Goal: Information Seeking & Learning: Find contact information

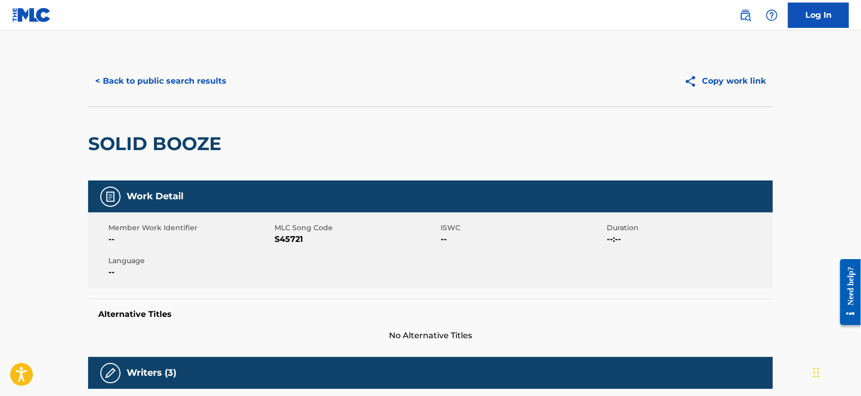
click at [196, 82] on button "< Back to public search results" at bounding box center [160, 80] width 145 height 25
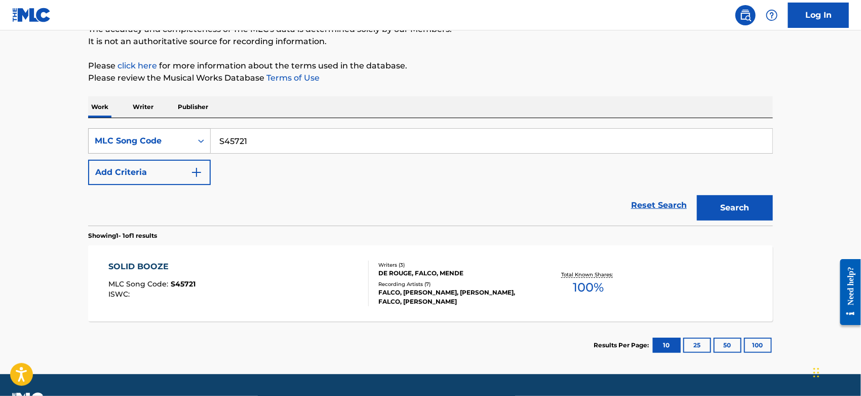
drag, startPoint x: 255, startPoint y: 136, endPoint x: 167, endPoint y: 136, distance: 88.6
click at [167, 136] on div "SearchWithCriteriae41cb752-62af-4631-9fc3-a0a60092578e MLC Song Code S45721" at bounding box center [430, 140] width 685 height 25
paste input "A04228"
type input "A04228"
click at [575, 96] on div "Work Writer Publisher" at bounding box center [430, 106] width 685 height 21
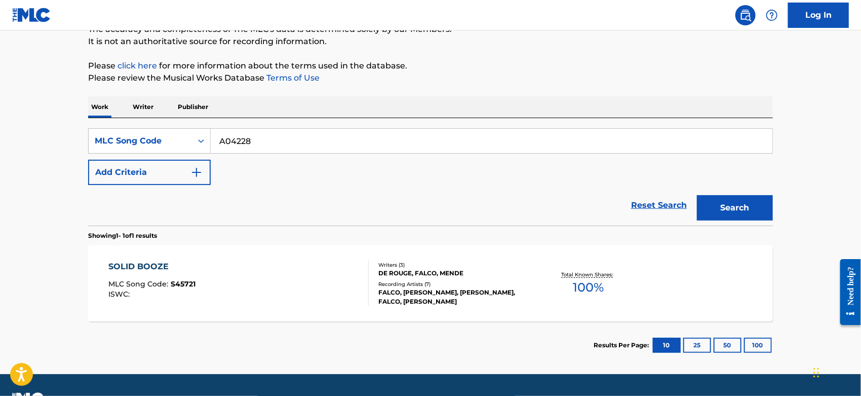
click at [752, 210] on button "Search" at bounding box center [735, 207] width 76 height 25
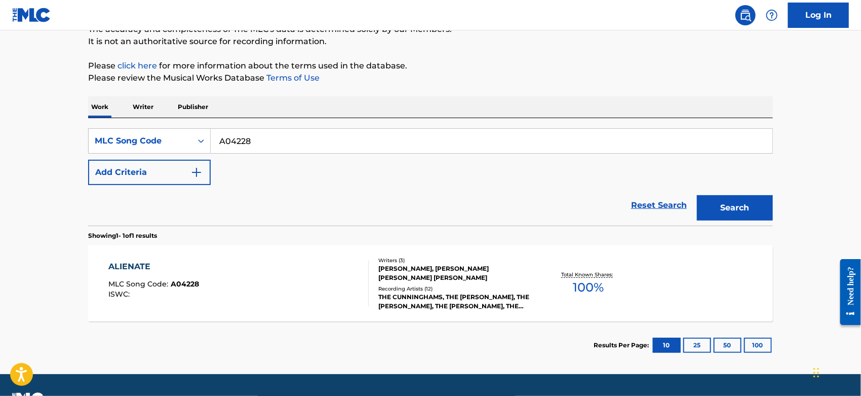
click at [310, 266] on div "ALIENATE MLC Song Code : A04228 ISWC :" at bounding box center [239, 283] width 260 height 46
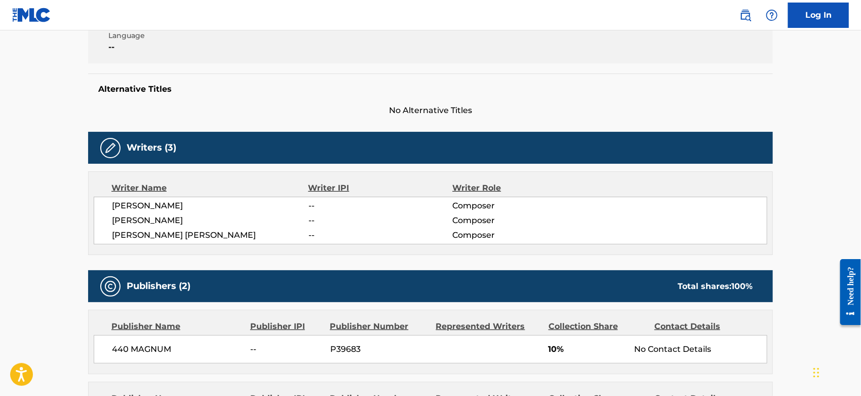
scroll to position [337, 0]
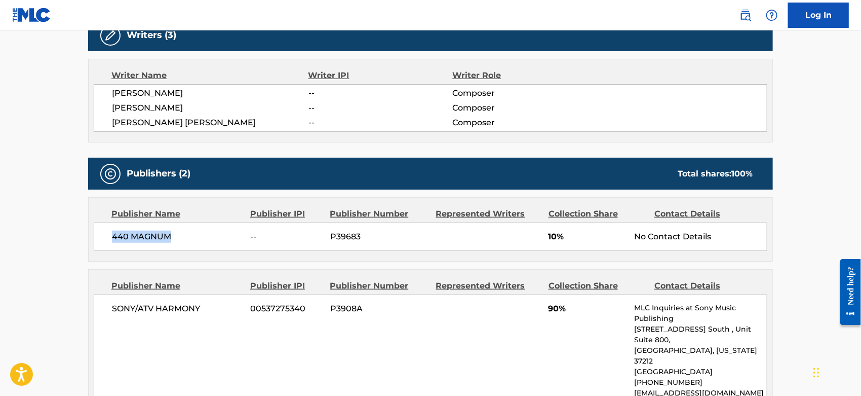
drag, startPoint x: 174, startPoint y: 235, endPoint x: 127, endPoint y: 233, distance: 47.2
click at [111, 234] on div "440 MAGNUM -- P39683 10% No Contact Details" at bounding box center [431, 236] width 674 height 28
copy span "440 MAGNUM"
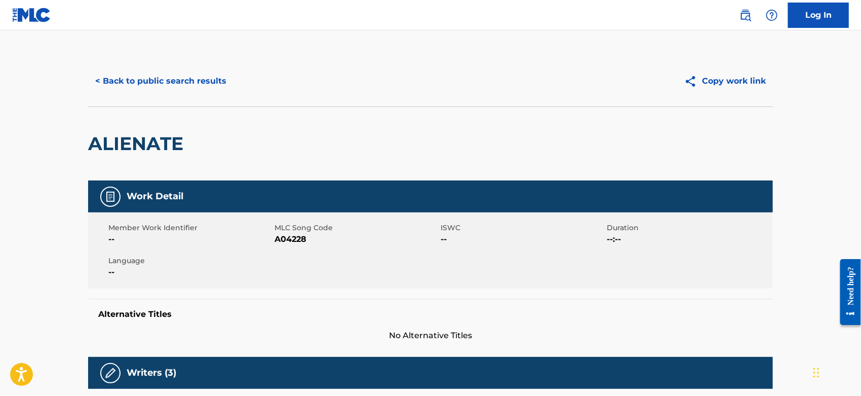
click at [154, 85] on button "< Back to public search results" at bounding box center [160, 80] width 145 height 25
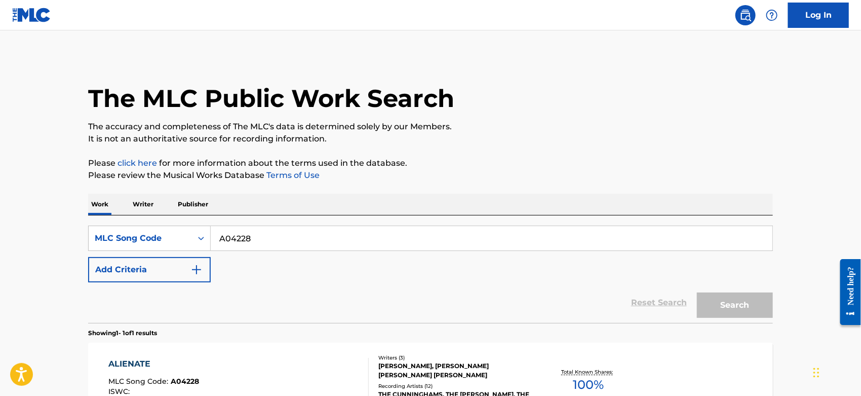
scroll to position [97, 0]
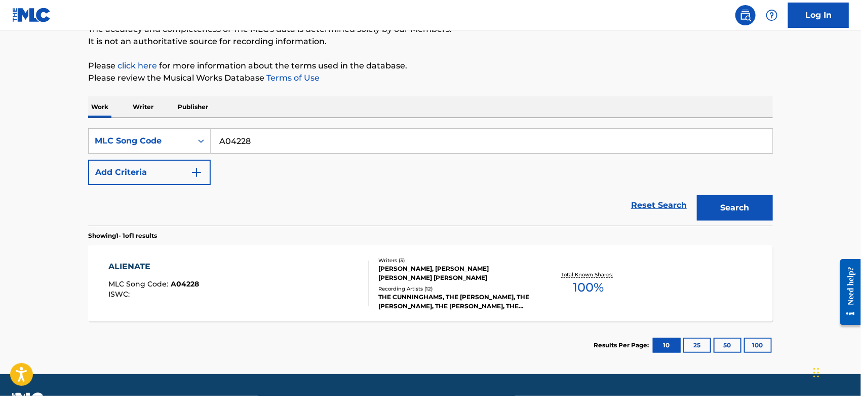
drag, startPoint x: 259, startPoint y: 135, endPoint x: 13, endPoint y: 147, distance: 246.4
click at [24, 147] on main "The MLC Public Work Search The accuracy and completeness of The MLC's data is d…" at bounding box center [430, 153] width 861 height 441
paste input "S08511"
type input "S08511"
click at [724, 206] on button "Search" at bounding box center [735, 207] width 76 height 25
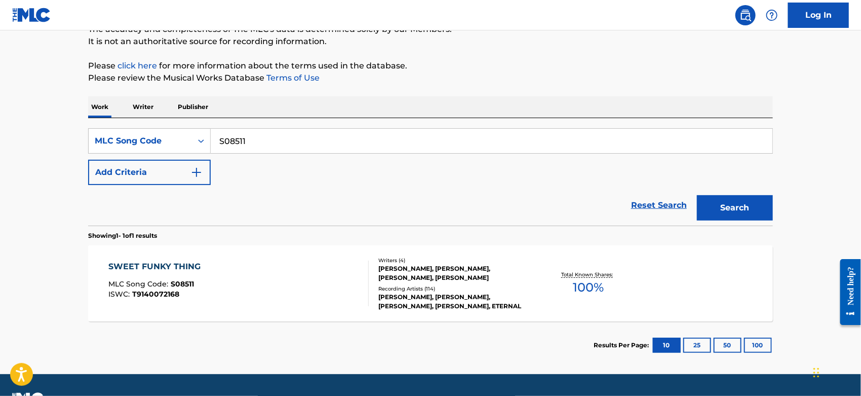
click at [304, 270] on div "SWEET FUNKY THING MLC Song Code : S08511 ISWC : T9140072168" at bounding box center [239, 283] width 260 height 46
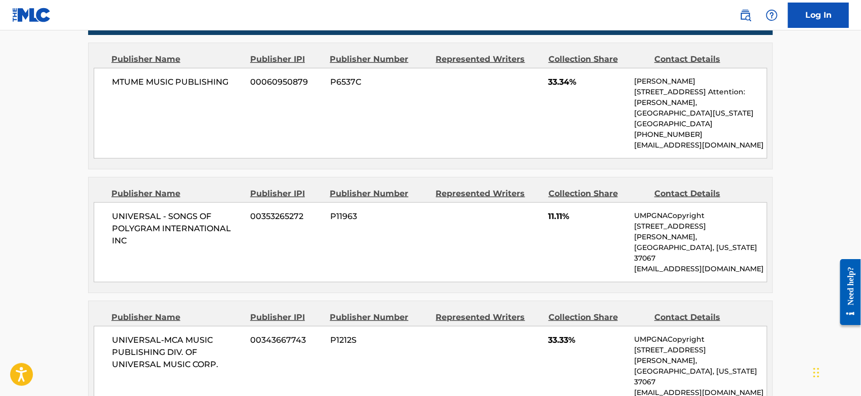
scroll to position [619, 0]
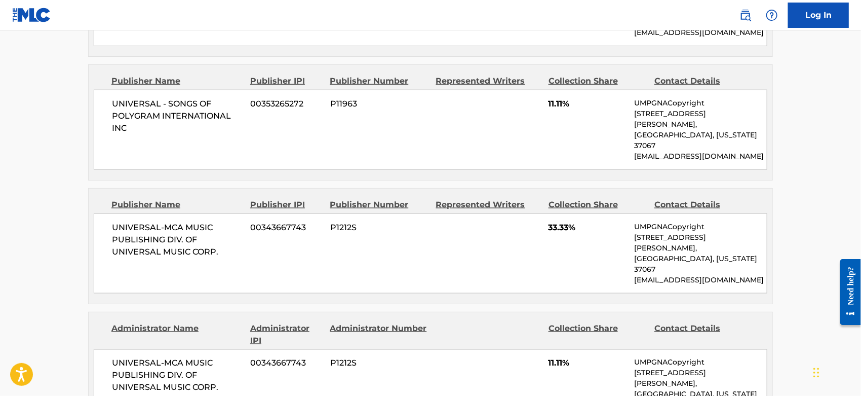
click at [267, 232] on div "UNIVERSAL-MCA MUSIC PUBLISHING DIV. OF UNIVERSAL MUSIC CORP. 00343667743 P1212S…" at bounding box center [431, 253] width 674 height 80
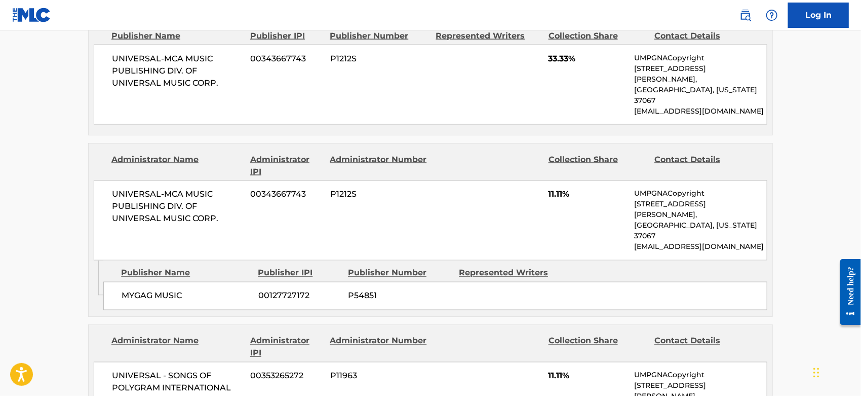
scroll to position [900, 0]
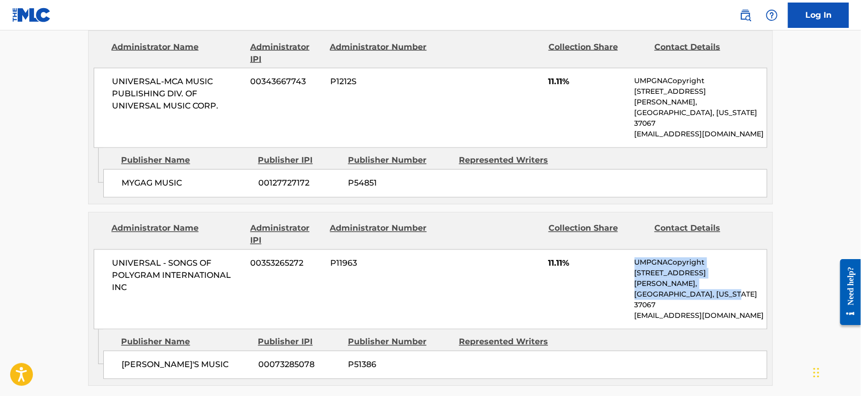
drag, startPoint x: 733, startPoint y: 217, endPoint x: 635, endPoint y: 193, distance: 101.1
click at [635, 257] on div "UMPGNACopyright [STREET_ADDRESS][PERSON_NAME][US_STATE] [EMAIL_ADDRESS][DOMAIN_…" at bounding box center [701, 289] width 132 height 64
copy div "UMPGNACopyright [STREET_ADDRESS][PERSON_NAME][US_STATE]"
click at [742, 249] on div "UNIVERSAL - SONGS OF POLYGRAM INTERNATIONAL INC 00353265272 P11963 11.11% UMPGN…" at bounding box center [431, 289] width 674 height 80
drag, startPoint x: 742, startPoint y: 227, endPoint x: 569, endPoint y: 233, distance: 173.3
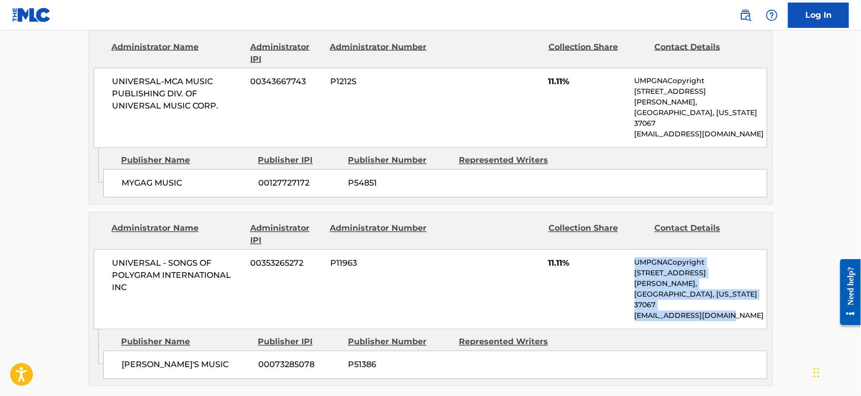
click at [569, 249] on div "UNIVERSAL - SONGS OF POLYGRAM INTERNATIONAL INC 00353265272 P11963 11.11% UMPGN…" at bounding box center [431, 289] width 674 height 80
click at [747, 310] on p "[EMAIL_ADDRESS][DOMAIN_NAME]" at bounding box center [701, 315] width 132 height 11
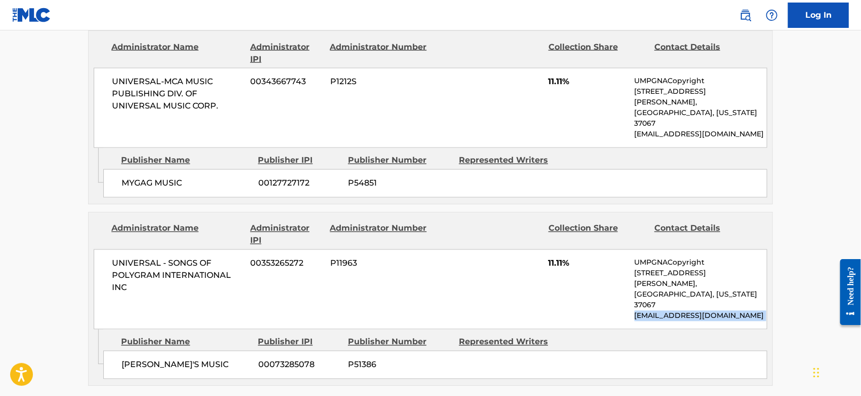
drag, startPoint x: 748, startPoint y: 232, endPoint x: 643, endPoint y: 234, distance: 105.4
click at [643, 249] on div "UNIVERSAL - SONGS OF POLYGRAM INTERNATIONAL INC 00353265272 P11963 11.11% UMPGN…" at bounding box center [431, 289] width 674 height 80
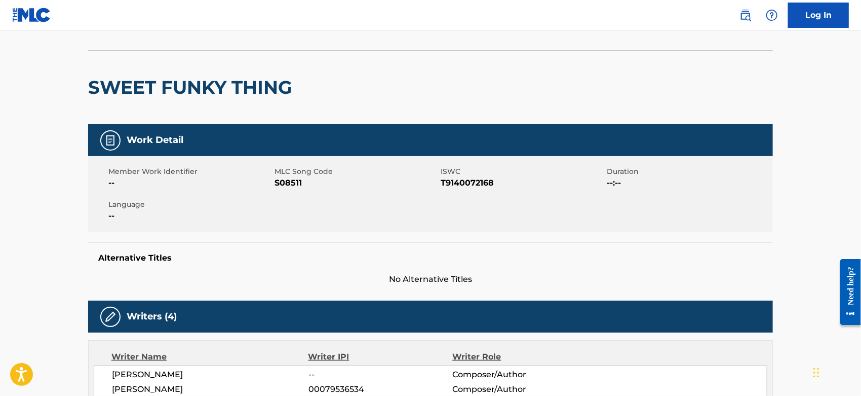
scroll to position [0, 0]
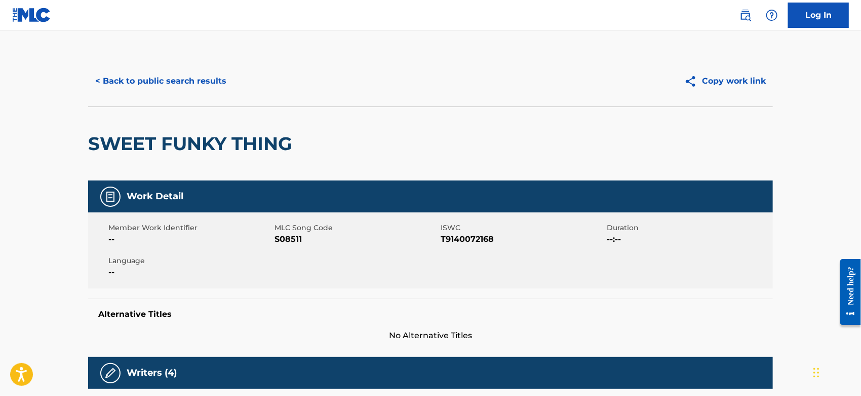
click at [154, 86] on button "< Back to public search results" at bounding box center [160, 80] width 145 height 25
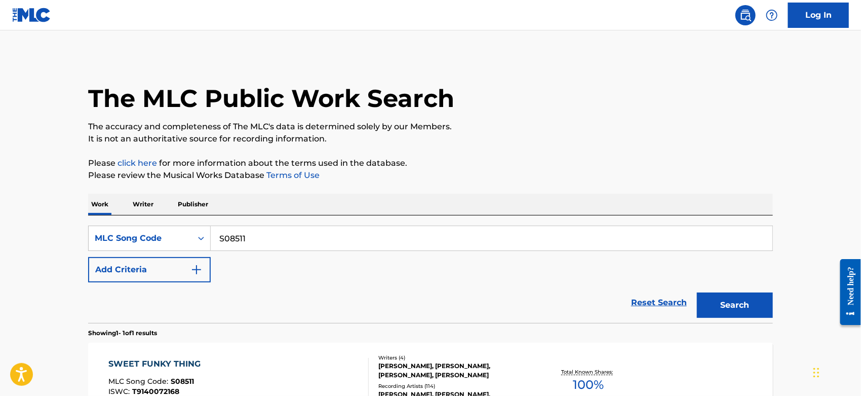
scroll to position [97, 0]
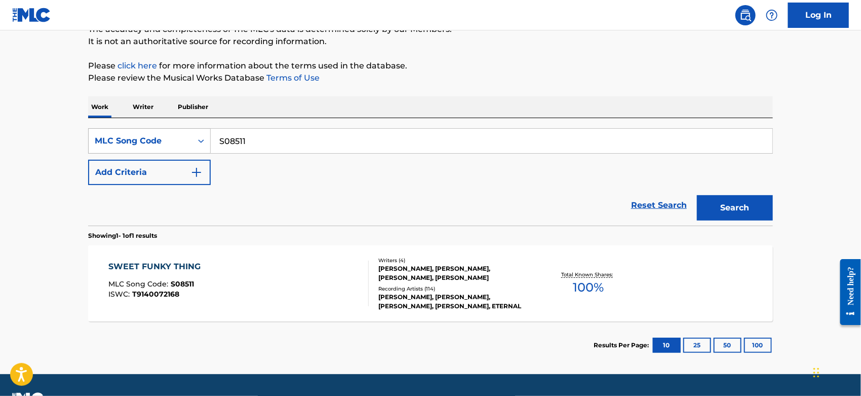
drag, startPoint x: 146, startPoint y: 138, endPoint x: 126, endPoint y: 138, distance: 20.3
click at [126, 138] on div "SearchWithCriteriae41cb752-62af-4631-9fc3-a0a60092578e MLC Song Code S08511" at bounding box center [430, 140] width 685 height 25
paste input "CA0IX5"
type input "CA0IX5"
click at [763, 201] on button "Search" at bounding box center [735, 207] width 76 height 25
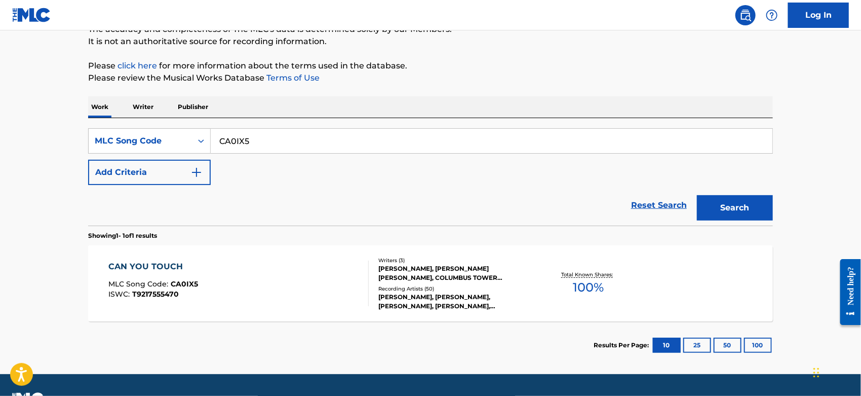
click at [266, 279] on div "CAN YOU TOUCH MLC Song Code : CA0IX5 ISWC : T9217555470" at bounding box center [239, 283] width 260 height 46
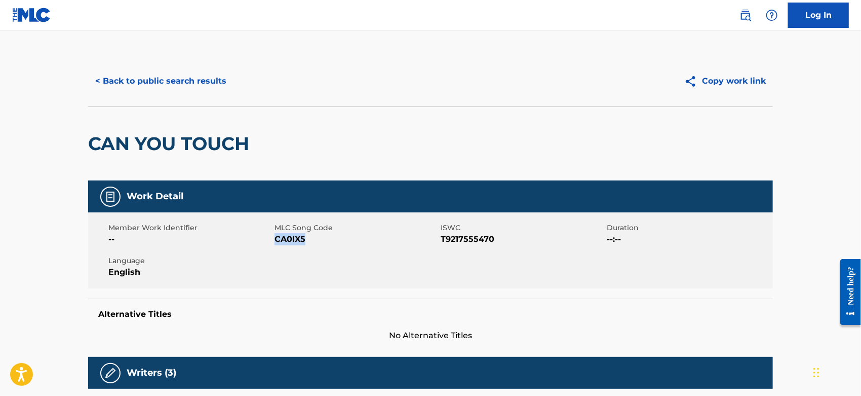
drag, startPoint x: 312, startPoint y: 240, endPoint x: 275, endPoint y: 239, distance: 37.0
click at [275, 239] on span "CA0IX5" at bounding box center [356, 239] width 164 height 12
click at [347, 130] on div "CAN YOU TOUCH" at bounding box center [430, 143] width 685 height 74
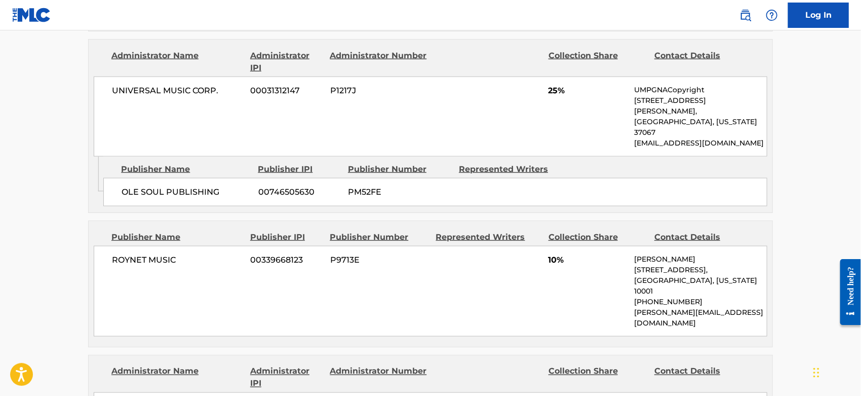
scroll to position [844, 0]
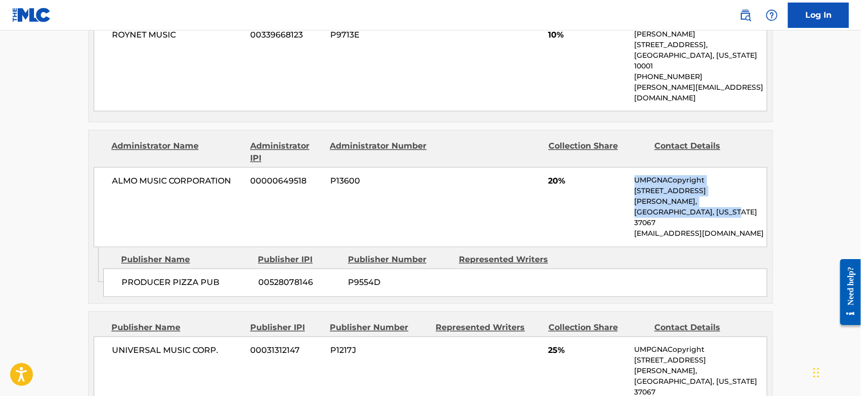
drag, startPoint x: 731, startPoint y: 136, endPoint x: 634, endPoint y: 117, distance: 99.5
click at [634, 167] on div "ALMO MUSIC CORPORATION 00000649518 P13600 20% UMPGNACopyright [STREET_ADDRESS][…" at bounding box center [431, 207] width 674 height 80
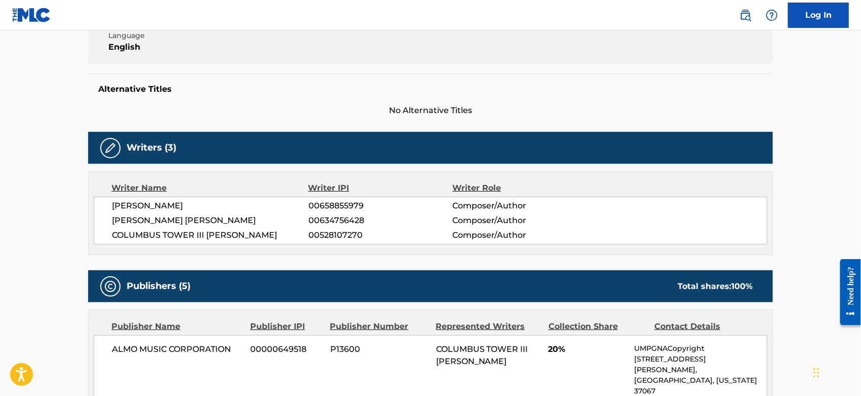
scroll to position [0, 0]
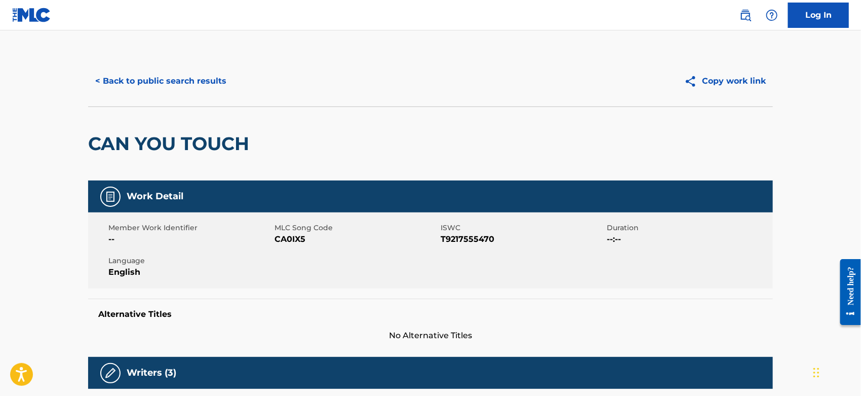
click at [139, 86] on button "< Back to public search results" at bounding box center [160, 80] width 145 height 25
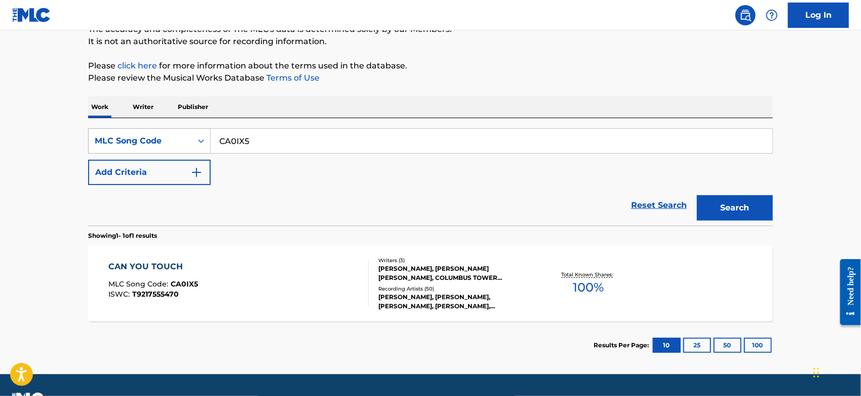
drag, startPoint x: 258, startPoint y: 138, endPoint x: 157, endPoint y: 139, distance: 101.3
click at [157, 139] on div "SearchWithCriteriae41cb752-62af-4631-9fc3-a0a60092578e MLC Song Code CA0IX5" at bounding box center [430, 140] width 685 height 25
paste input "BVCAZS"
type input "BVCAZS"
click at [741, 206] on button "Search" at bounding box center [735, 207] width 76 height 25
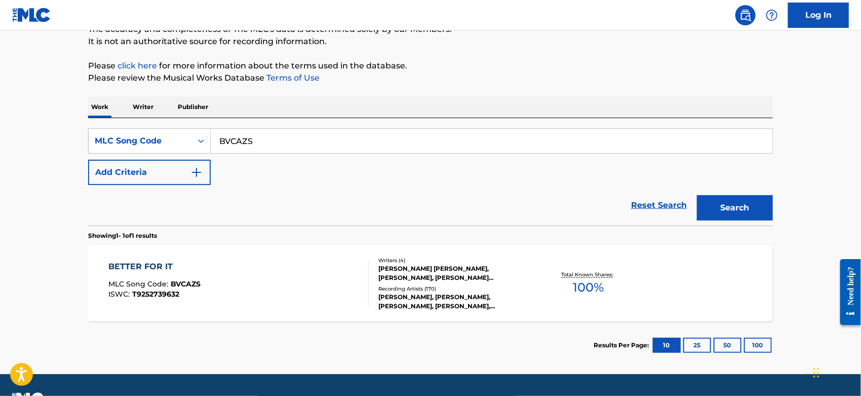
click at [259, 270] on div "BETTER FOR IT MLC Song Code : BVCAZS ISWC : T9252739632" at bounding box center [239, 283] width 260 height 46
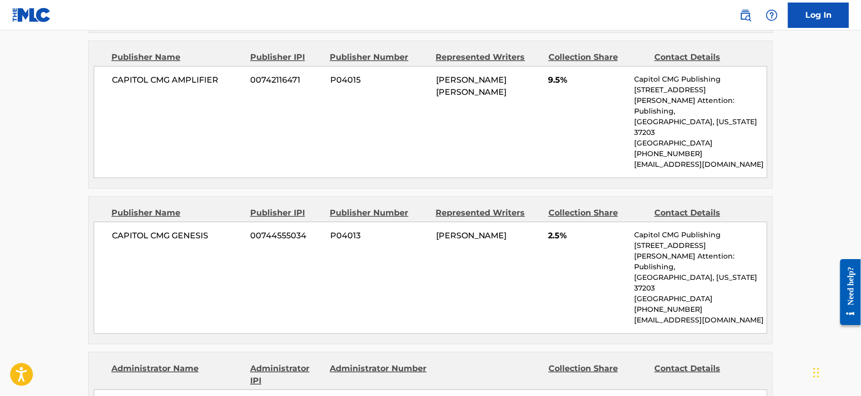
scroll to position [1632, 0]
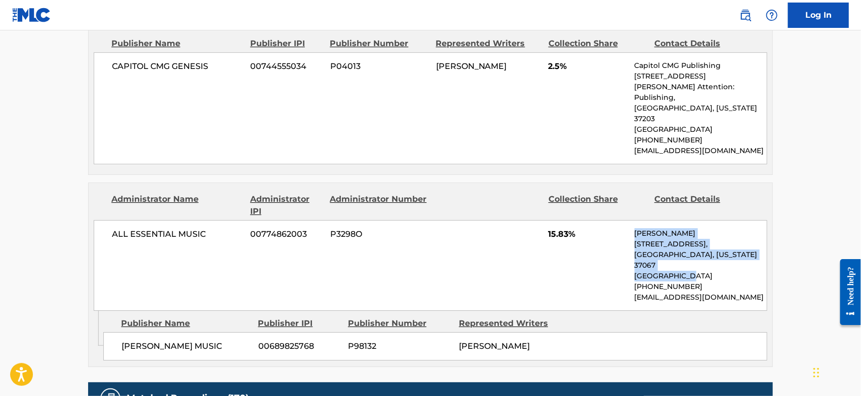
drag, startPoint x: 687, startPoint y: 198, endPoint x: 636, endPoint y: 168, distance: 59.5
click at [636, 228] on div "[PERSON_NAME] [STREET_ADDRESS][US_STATE] [PHONE_NUMBER] [EMAIL_ADDRESS][DOMAIN_…" at bounding box center [701, 265] width 132 height 74
copy div "[PERSON_NAME] [STREET_ADDRESS][US_STATE]"
click at [754, 292] on p "[EMAIL_ADDRESS][DOMAIN_NAME]" at bounding box center [701, 297] width 132 height 11
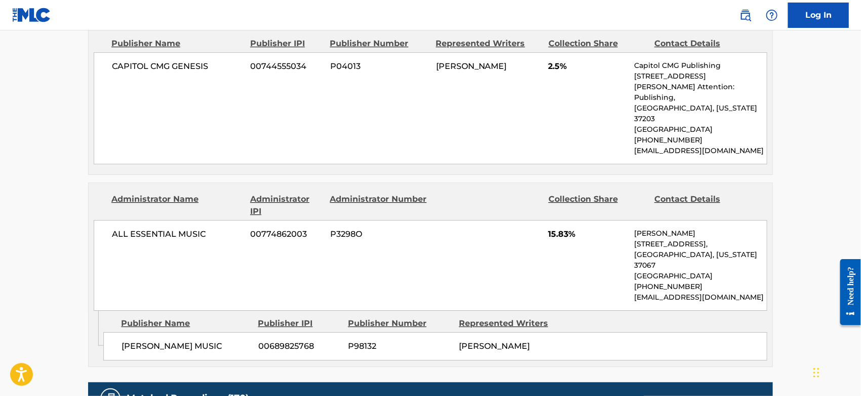
click at [677, 292] on p "[EMAIL_ADDRESS][DOMAIN_NAME]" at bounding box center [701, 297] width 132 height 11
copy div "[EMAIL_ADDRESS][DOMAIN_NAME] Admin Original Publisher Connecting Line"
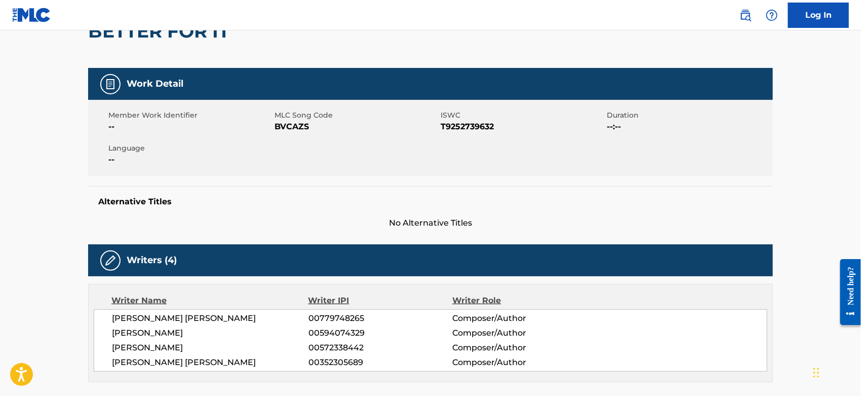
scroll to position [0, 0]
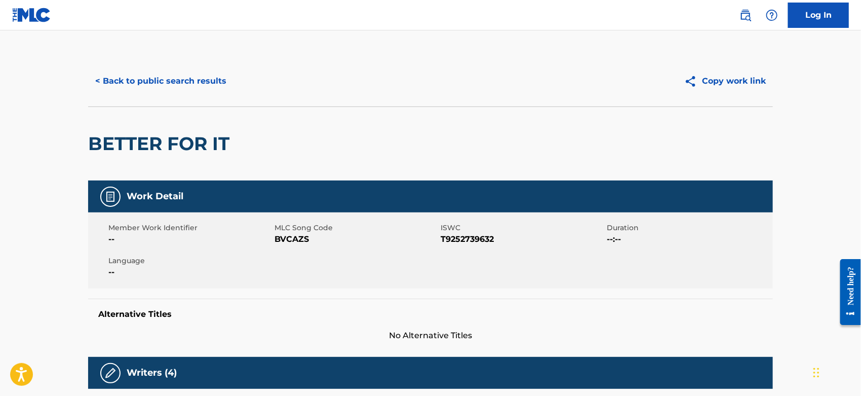
click at [153, 80] on button "< Back to public search results" at bounding box center [160, 80] width 145 height 25
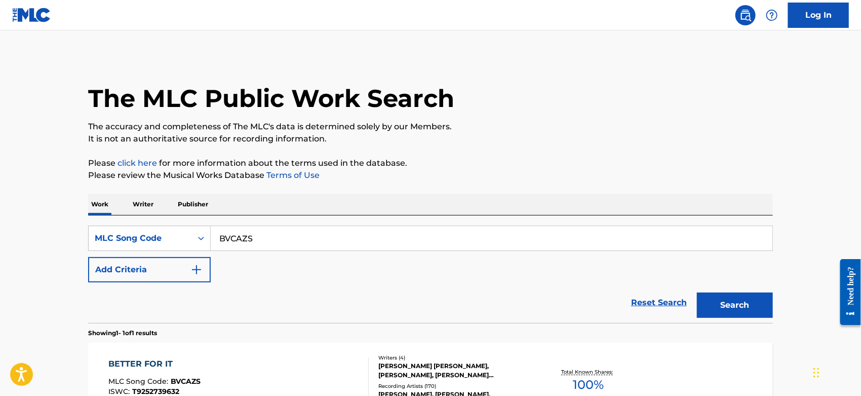
scroll to position [97, 0]
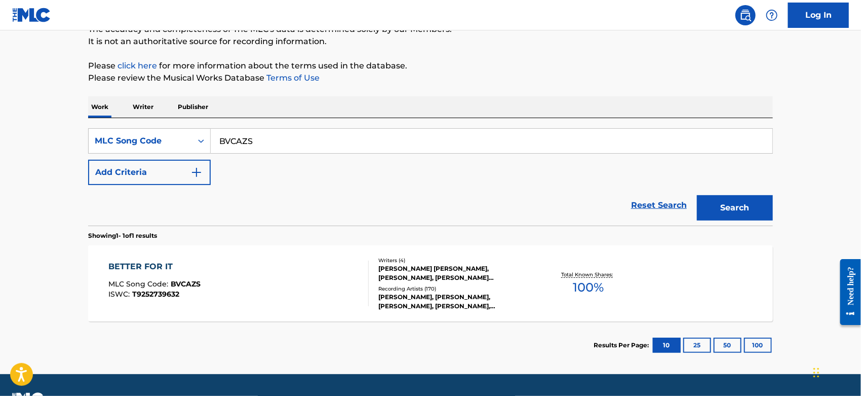
drag, startPoint x: 148, startPoint y: 137, endPoint x: 81, endPoint y: 139, distance: 67.4
click at [81, 139] on div "The MLC Public Work Search The accuracy and completeness of The MLC's data is d…" at bounding box center [430, 163] width 709 height 410
paste input "T60962"
type input "T60962"
click at [717, 211] on button "Search" at bounding box center [735, 207] width 76 height 25
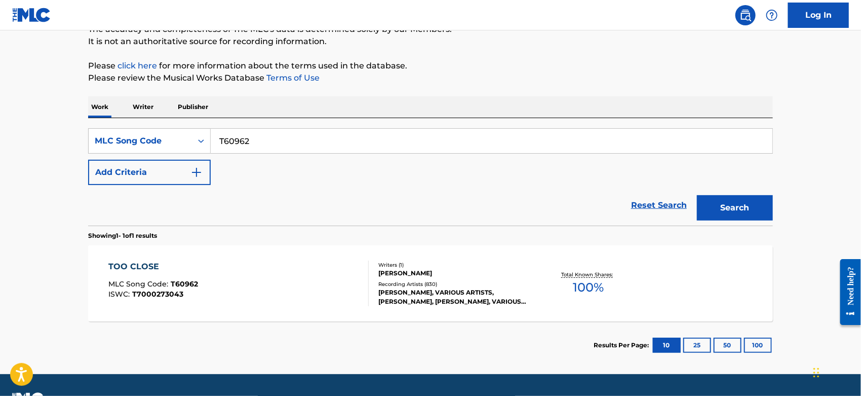
click at [295, 294] on div "TOO CLOSE MLC Song Code : T60962 ISWC : T7000273043" at bounding box center [239, 283] width 260 height 46
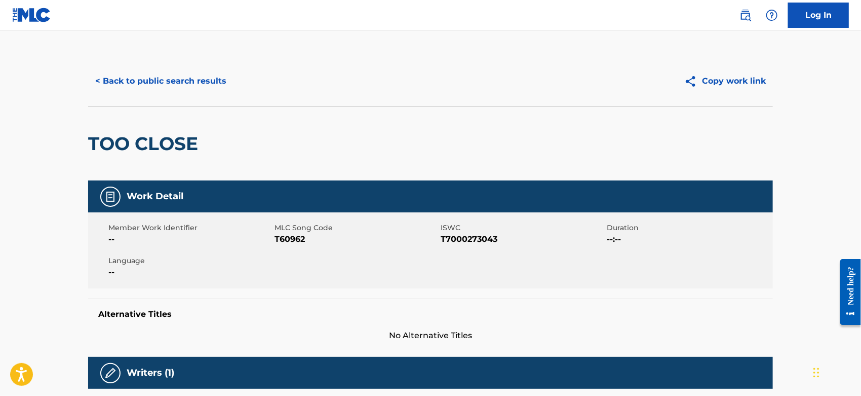
scroll to position [337, 0]
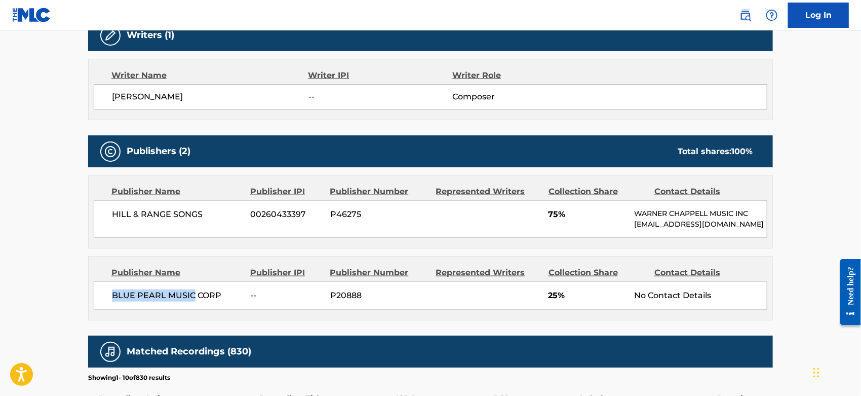
drag, startPoint x: 193, startPoint y: 293, endPoint x: 108, endPoint y: 292, distance: 85.1
click at [108, 292] on div "BLUE PEARL MUSIC CORP -- P20888 25% No Contact Details" at bounding box center [431, 295] width 674 height 28
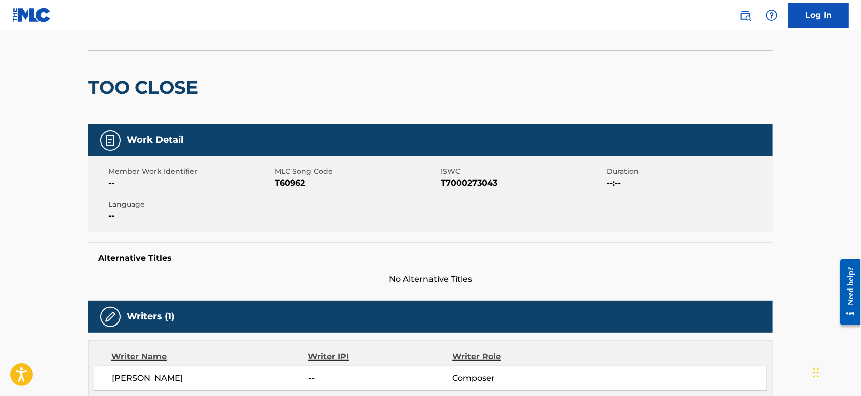
scroll to position [0, 0]
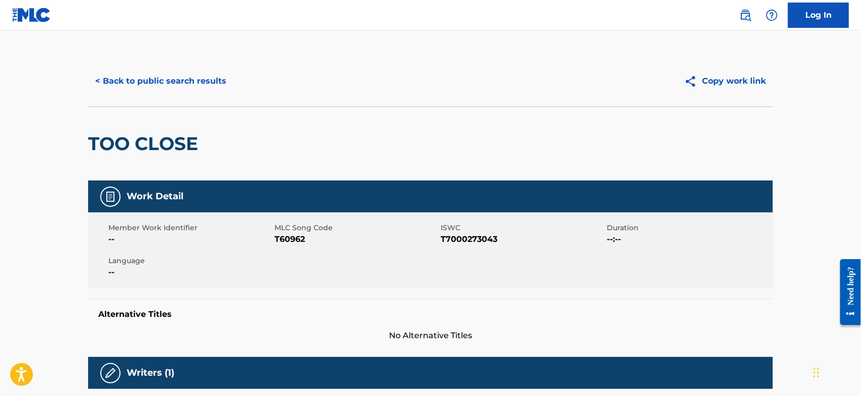
click at [171, 83] on button "< Back to public search results" at bounding box center [160, 80] width 145 height 25
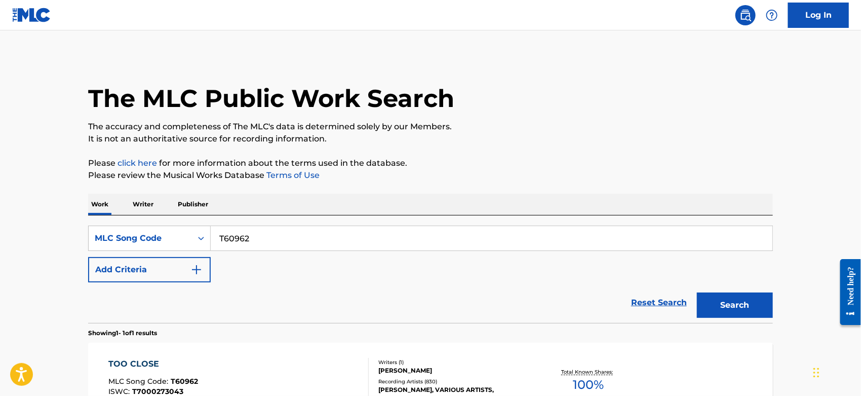
scroll to position [97, 0]
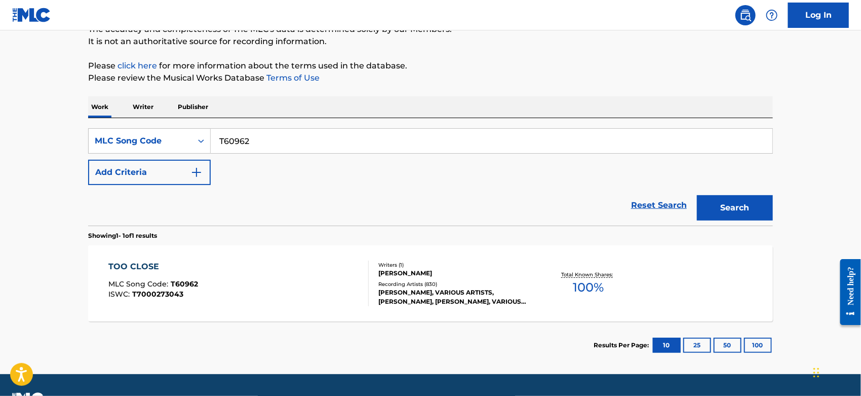
drag, startPoint x: 247, startPoint y: 139, endPoint x: 73, endPoint y: 139, distance: 174.2
click at [81, 139] on div "The MLC Public Work Search The accuracy and completeness of The MLC's data is d…" at bounding box center [430, 163] width 709 height 410
paste input "B10383"
type input "B10383"
click at [719, 210] on button "Search" at bounding box center [735, 207] width 76 height 25
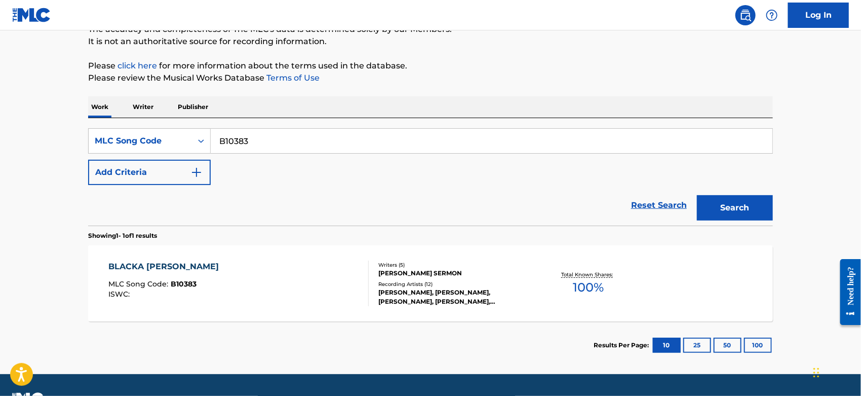
click at [239, 271] on div "BLACKA [PERSON_NAME] MLC Song Code : B10383 ISWC :" at bounding box center [239, 283] width 260 height 46
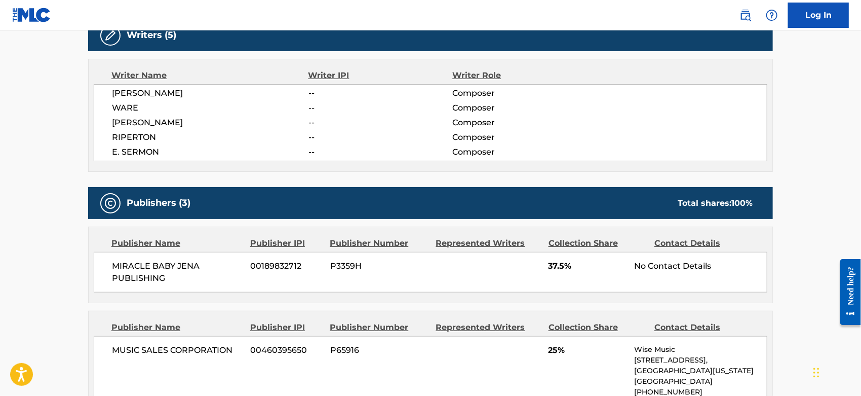
scroll to position [393, 0]
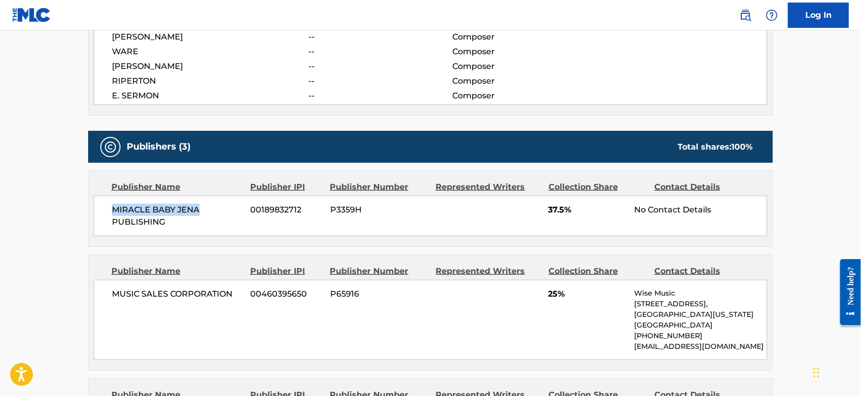
drag, startPoint x: 200, startPoint y: 207, endPoint x: 113, endPoint y: 207, distance: 86.6
click at [113, 207] on span "MIRACLE BABY JENA PUBLISHING" at bounding box center [177, 216] width 131 height 24
copy span "MIRACLE BABY JENA"
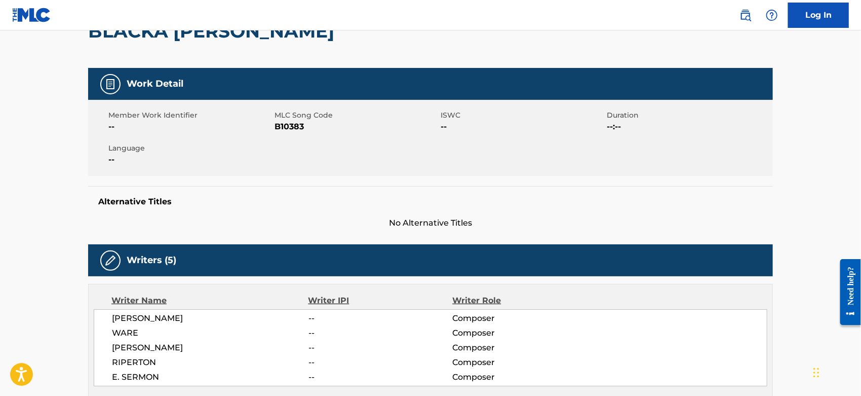
scroll to position [0, 0]
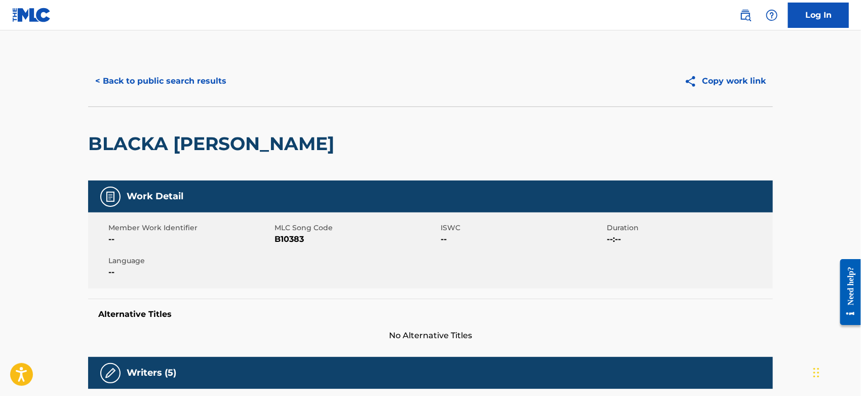
click at [155, 78] on button "< Back to public search results" at bounding box center [160, 80] width 145 height 25
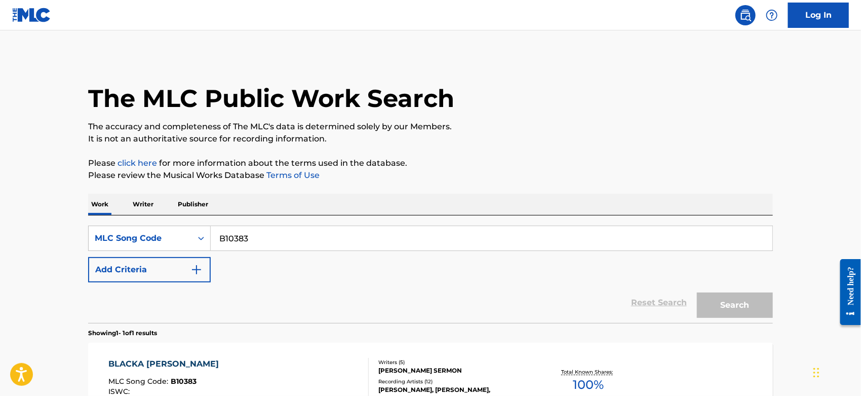
scroll to position [97, 0]
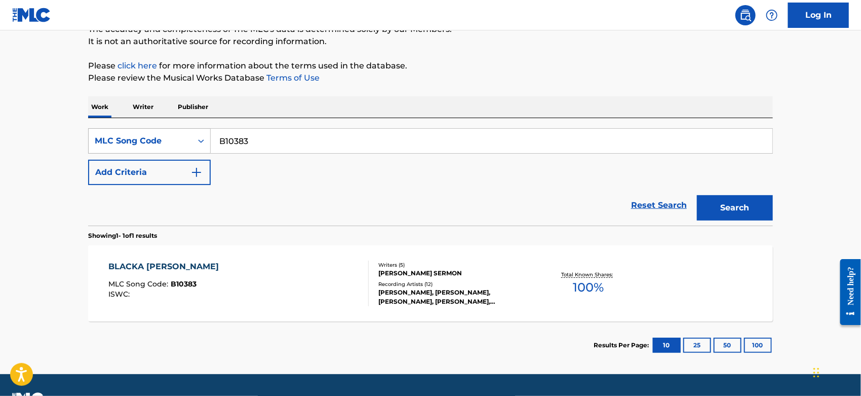
click at [182, 140] on div "MLC Song Code" at bounding box center [140, 141] width 91 height 12
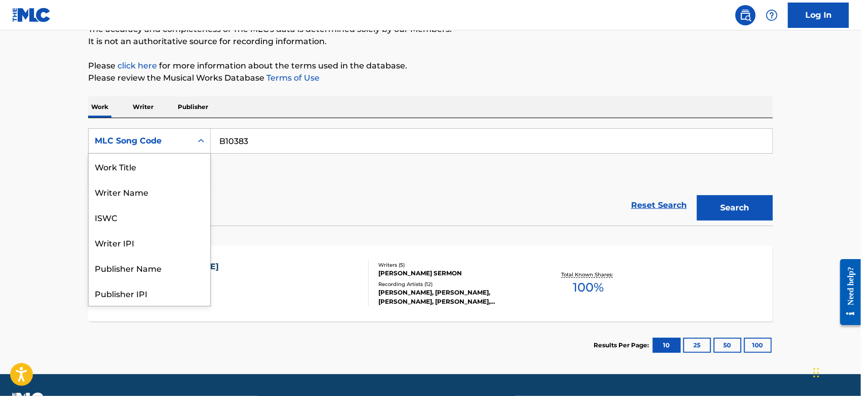
scroll to position [50, 0]
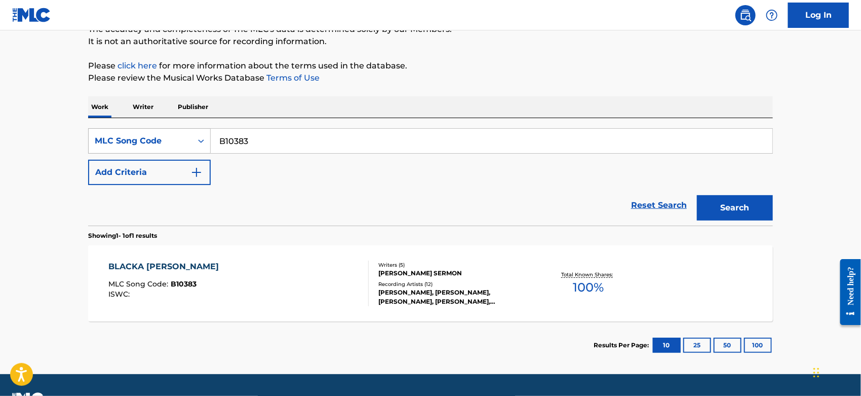
click at [189, 135] on div "MLC Song Code" at bounding box center [140, 140] width 103 height 19
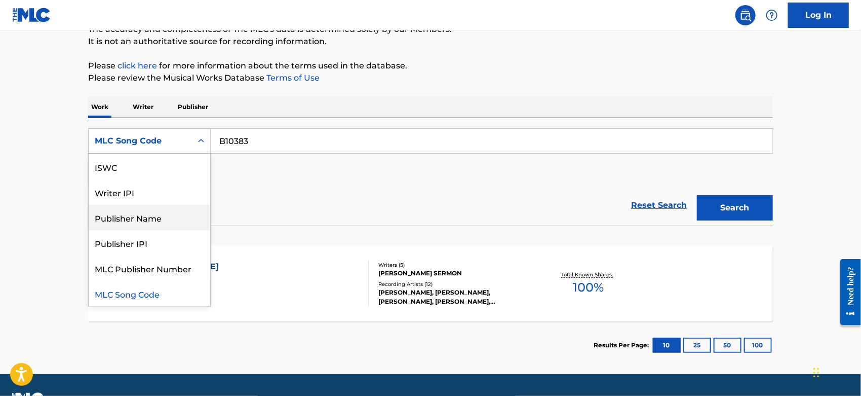
click at [156, 215] on div "Publisher Name" at bounding box center [150, 217] width 122 height 25
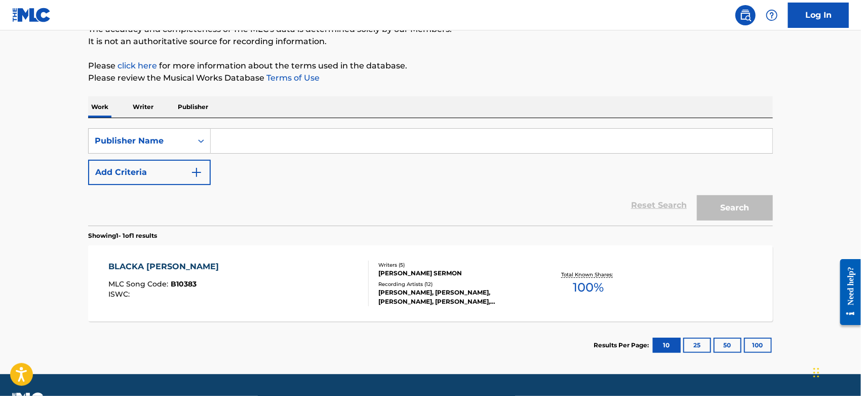
paste input "[PERSON_NAME]"
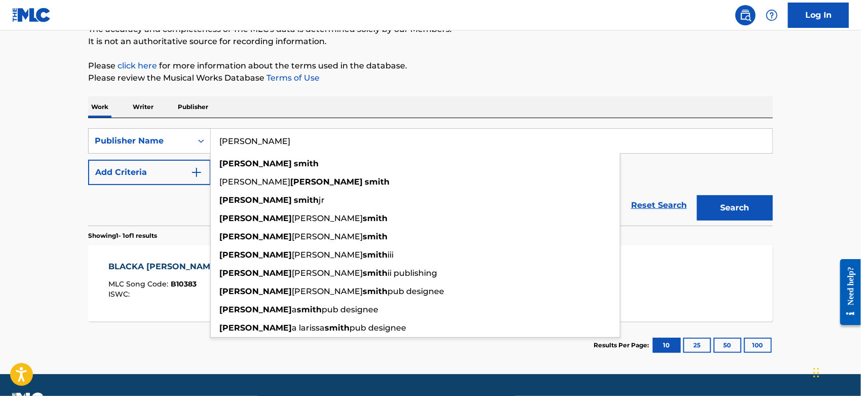
type input "[PERSON_NAME]"
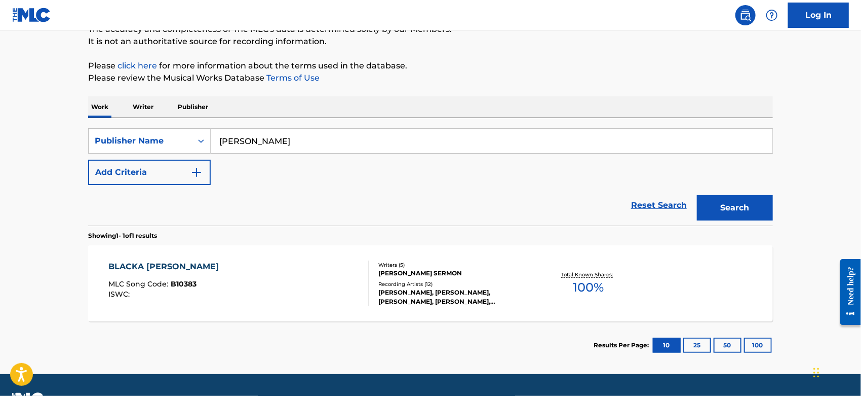
click at [734, 207] on button "Search" at bounding box center [735, 207] width 76 height 25
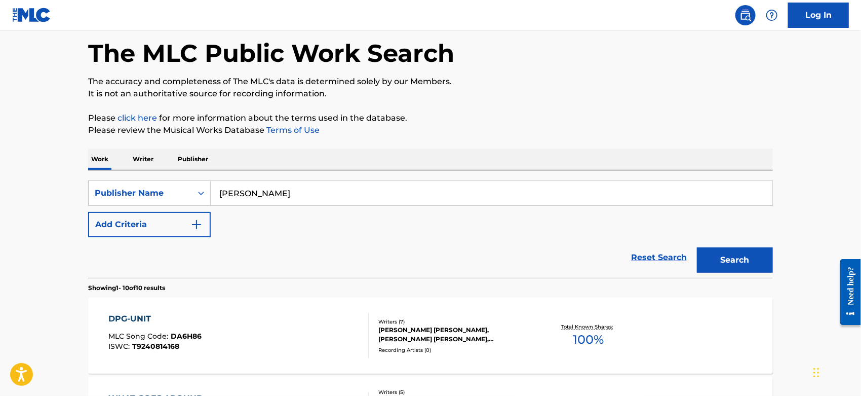
scroll to position [97, 0]
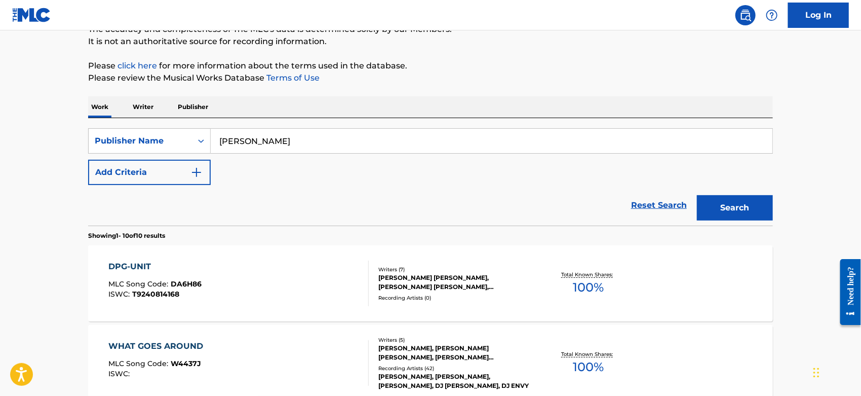
click at [255, 274] on div "DPG-UNIT MLC Song Code : DA6H86 ISWC : T9240814168" at bounding box center [239, 283] width 260 height 46
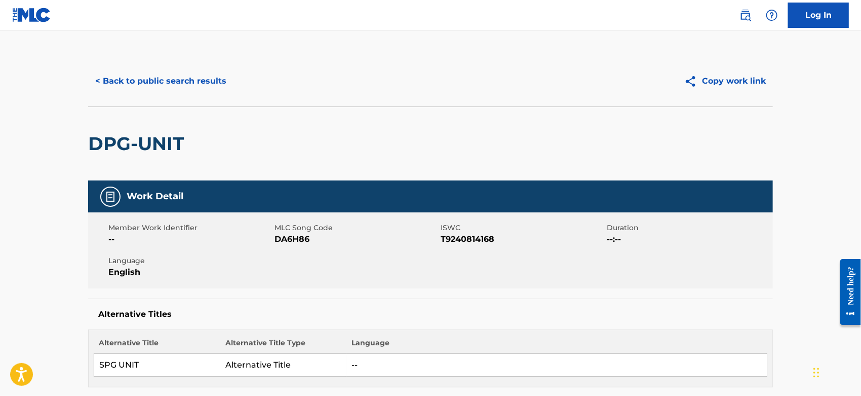
click at [142, 83] on button "< Back to public search results" at bounding box center [160, 80] width 145 height 25
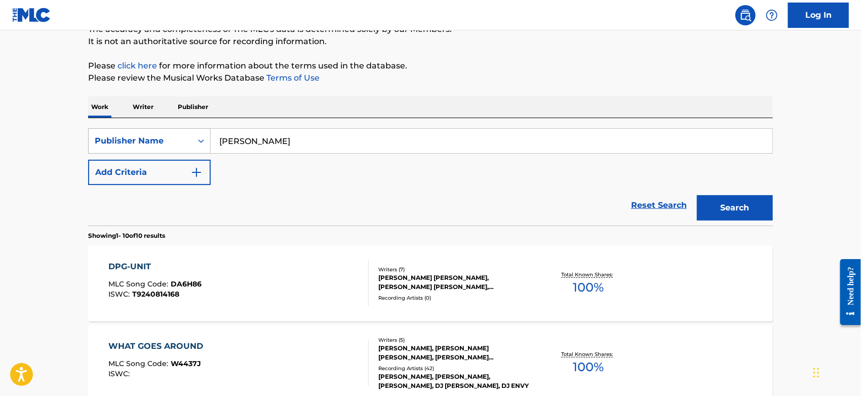
click at [195, 143] on div "Search Form" at bounding box center [201, 141] width 18 height 18
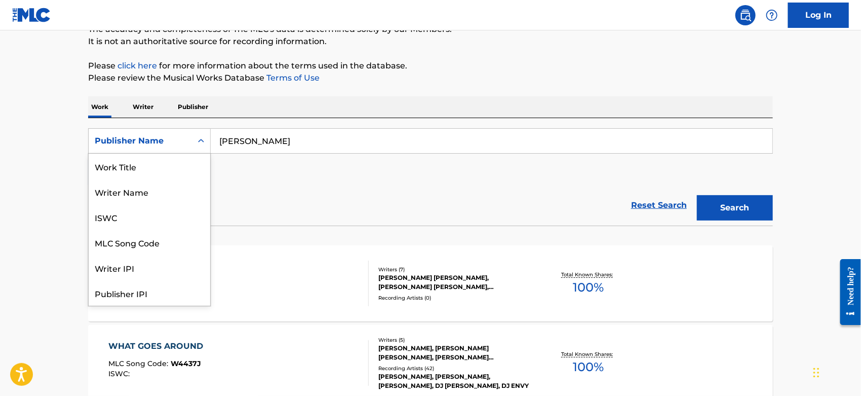
scroll to position [50, 0]
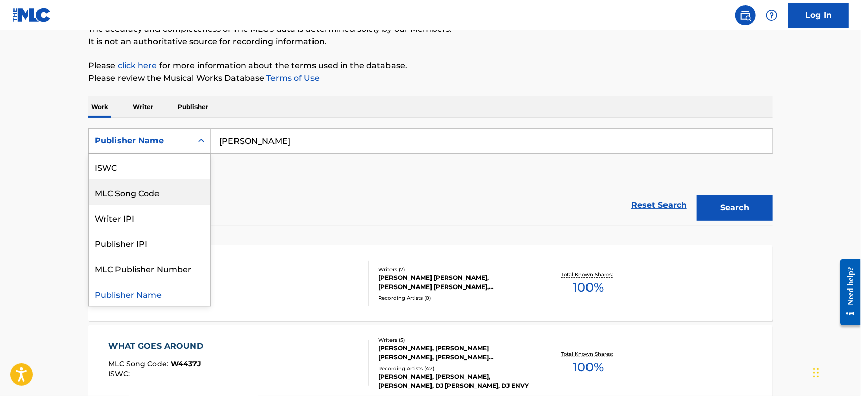
click at [162, 191] on div "MLC Song Code" at bounding box center [150, 191] width 122 height 25
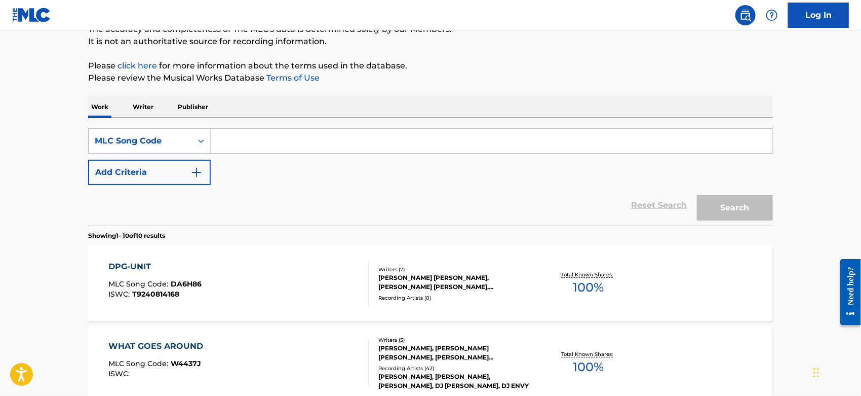
paste input "C76786"
type input "C76786"
click at [750, 202] on button "Search" at bounding box center [735, 207] width 76 height 25
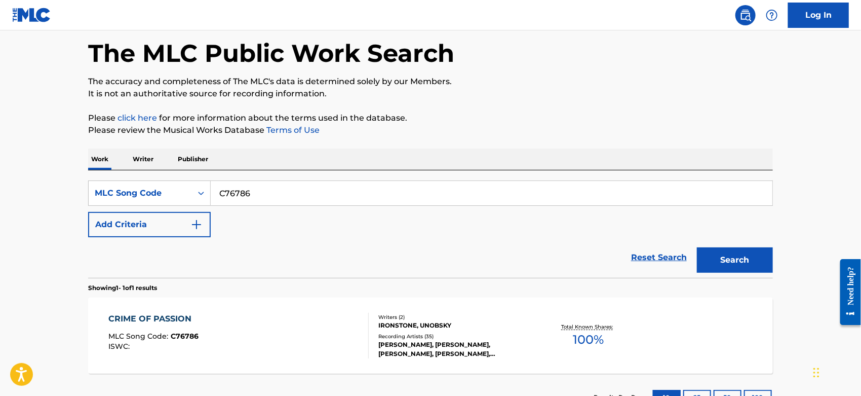
scroll to position [97, 0]
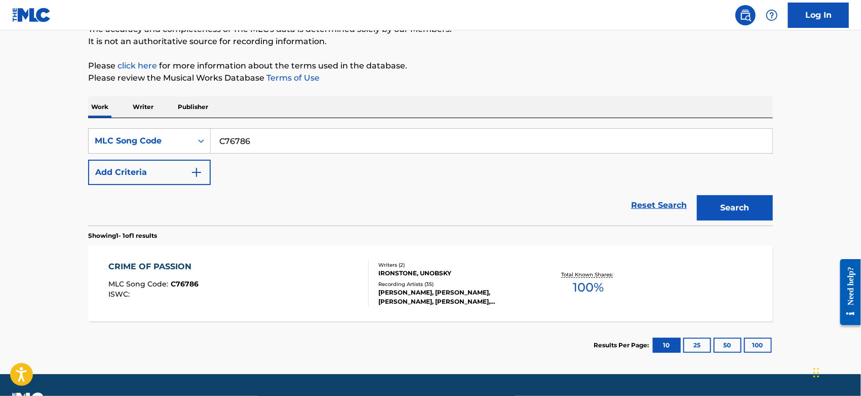
click at [267, 274] on div "CRIME OF PASSION MLC Song Code : C76786 ISWC :" at bounding box center [239, 283] width 260 height 46
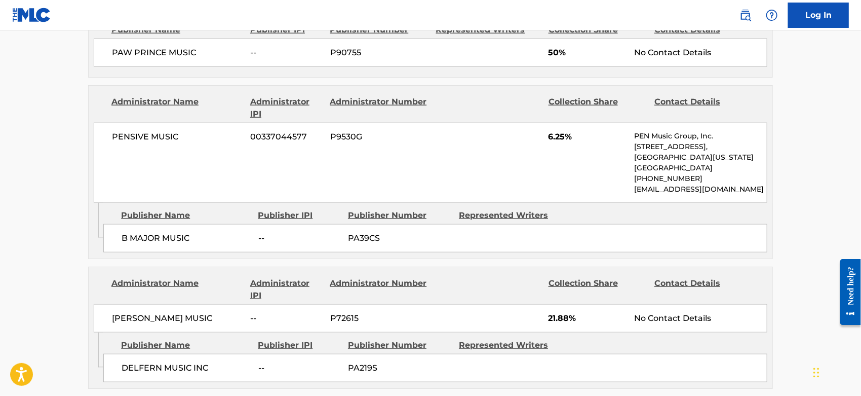
scroll to position [675, 0]
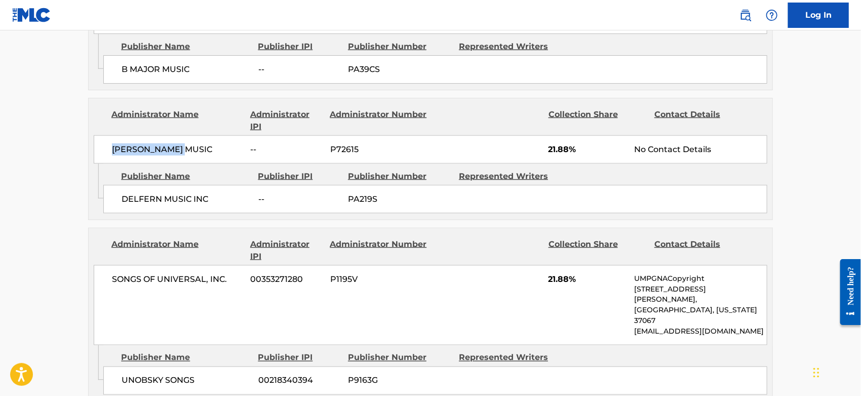
drag, startPoint x: 191, startPoint y: 148, endPoint x: 104, endPoint y: 146, distance: 87.1
click at [104, 146] on div "[PERSON_NAME] MUSIC -- P72615 21.88% No Contact Details" at bounding box center [431, 149] width 674 height 28
copy span "[PERSON_NAME] MUSIC"
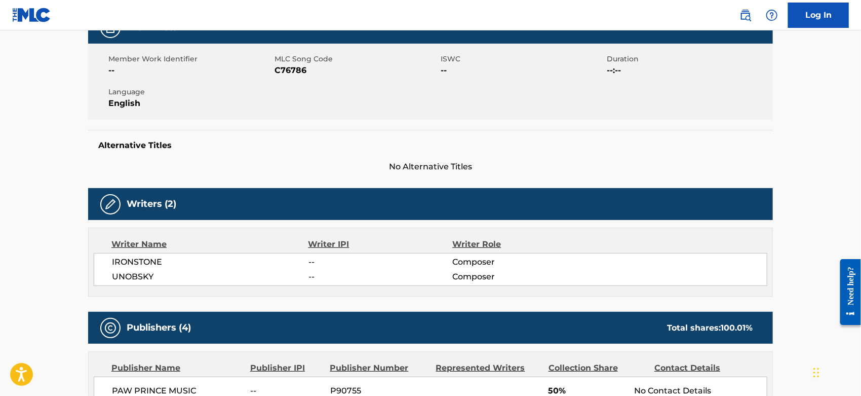
scroll to position [0, 0]
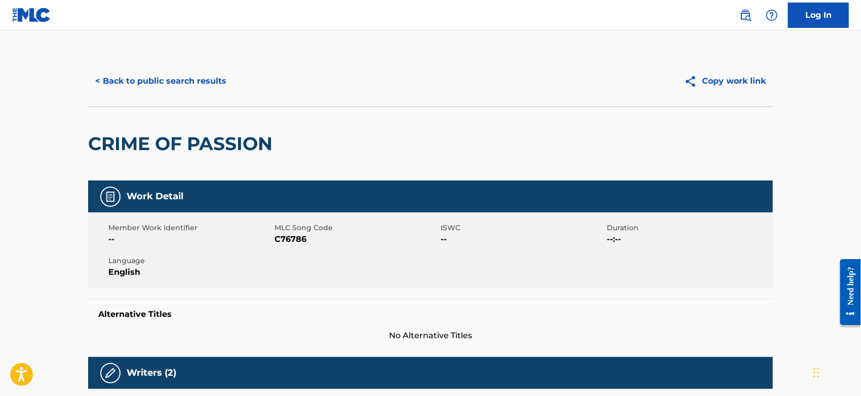
click at [175, 84] on button "< Back to public search results" at bounding box center [160, 80] width 145 height 25
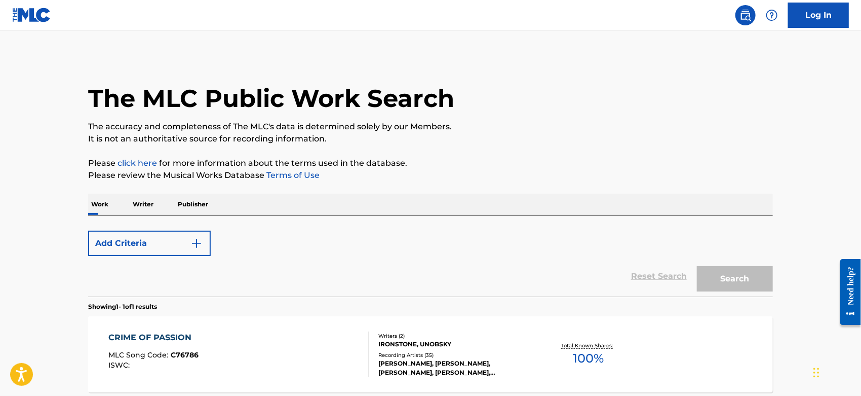
scroll to position [97, 0]
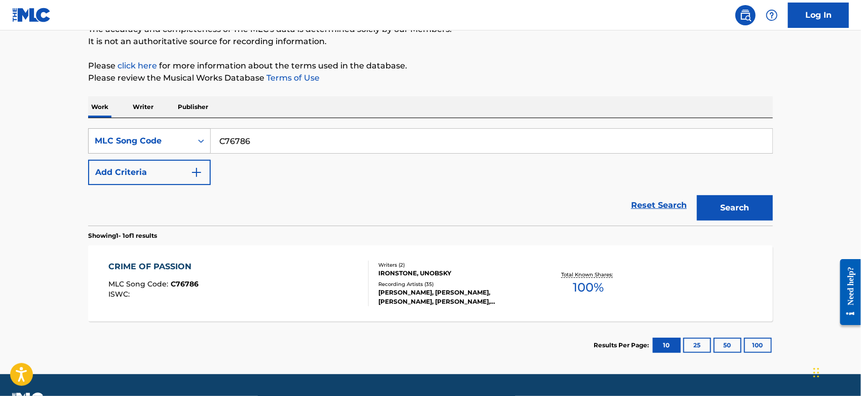
drag, startPoint x: 137, startPoint y: 137, endPoint x: 122, endPoint y: 136, distance: 15.7
click at [119, 137] on div "SearchWithCriteriad2a4787b-d5c6-4951-a518-1a79c4cf64a5 MLC Song Code C76786" at bounding box center [430, 140] width 685 height 25
paste input "S0239"
type input "S02396"
click at [740, 197] on button "Search" at bounding box center [735, 207] width 76 height 25
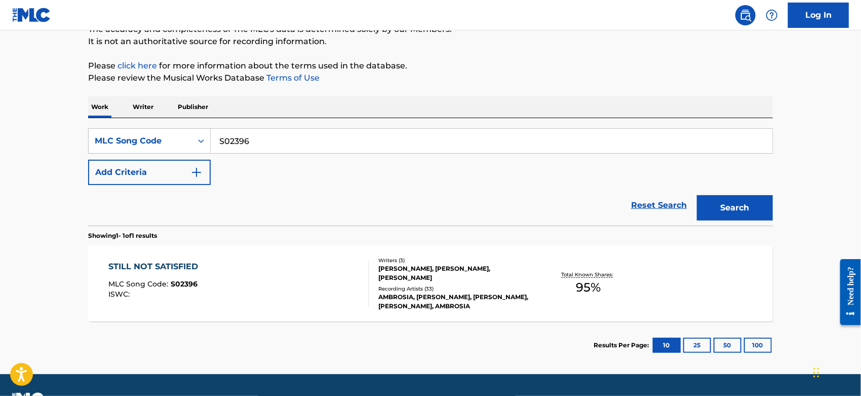
click at [217, 283] on div "STILL NOT SATISFIED MLC Song Code : S02396 ISWC :" at bounding box center [239, 283] width 260 height 46
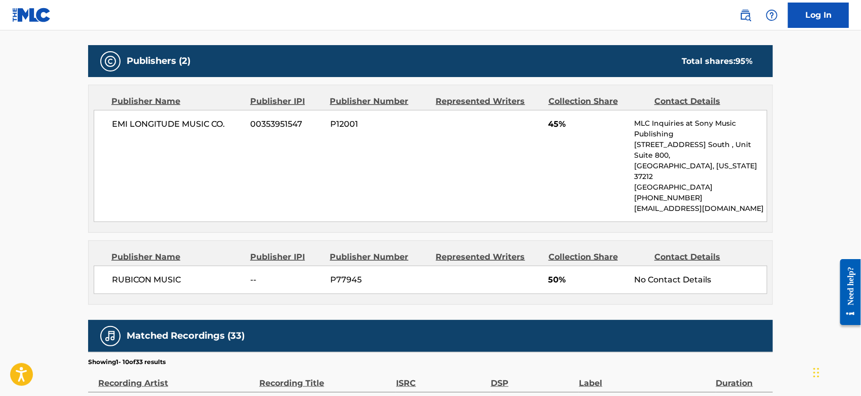
scroll to position [619, 0]
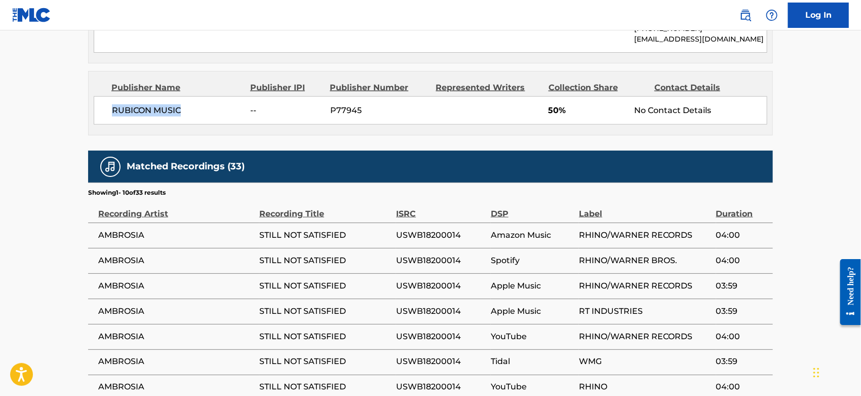
drag, startPoint x: 145, startPoint y: 88, endPoint x: 109, endPoint y: 88, distance: 35.4
click at [109, 96] on div "RUBICON MUSIC -- P77945 50% No Contact Details" at bounding box center [431, 110] width 674 height 28
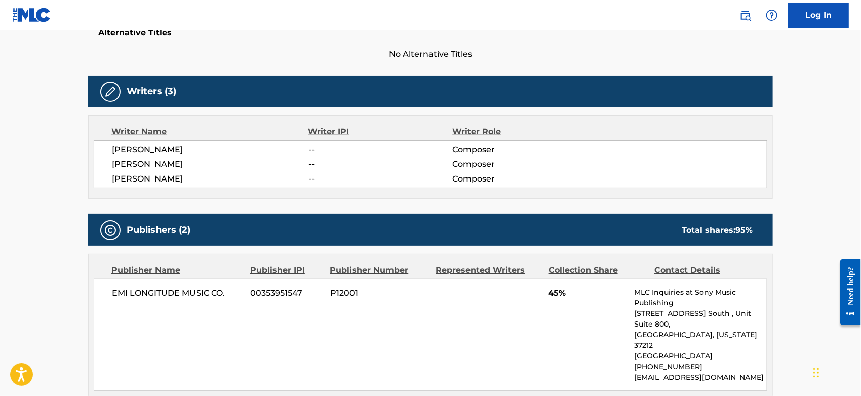
scroll to position [0, 0]
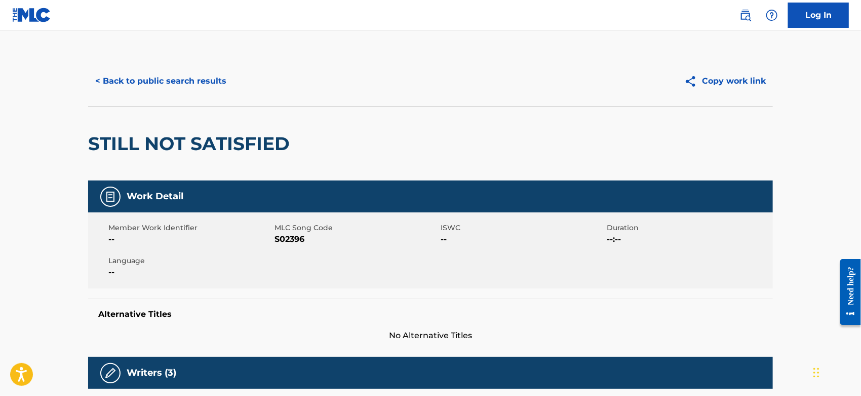
click at [162, 84] on button "< Back to public search results" at bounding box center [160, 80] width 145 height 25
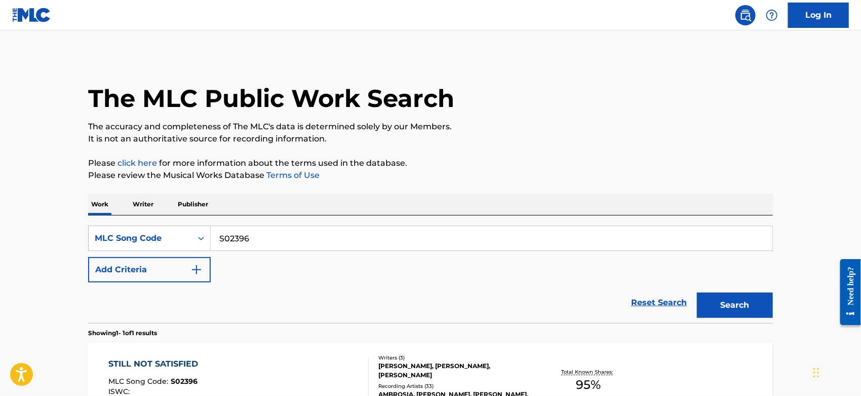
scroll to position [97, 0]
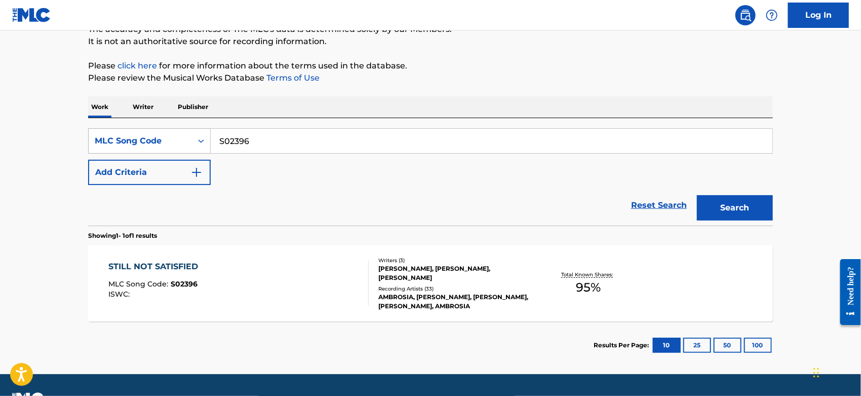
drag, startPoint x: 260, startPoint y: 141, endPoint x: 93, endPoint y: 141, distance: 166.6
click at [95, 141] on div "SearchWithCriteriad2a4787b-d5c6-4951-a518-1a79c4cf64a5 MLC Song Code S02396" at bounding box center [430, 140] width 685 height 25
paste input "R52407"
type input "R52407"
click at [737, 214] on button "Search" at bounding box center [735, 207] width 76 height 25
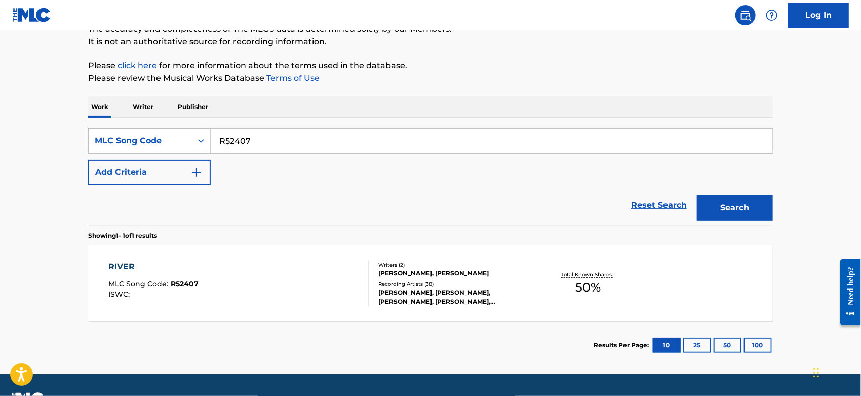
click at [321, 275] on div "RIVER MLC Song Code : R52407 ISWC :" at bounding box center [239, 283] width 260 height 46
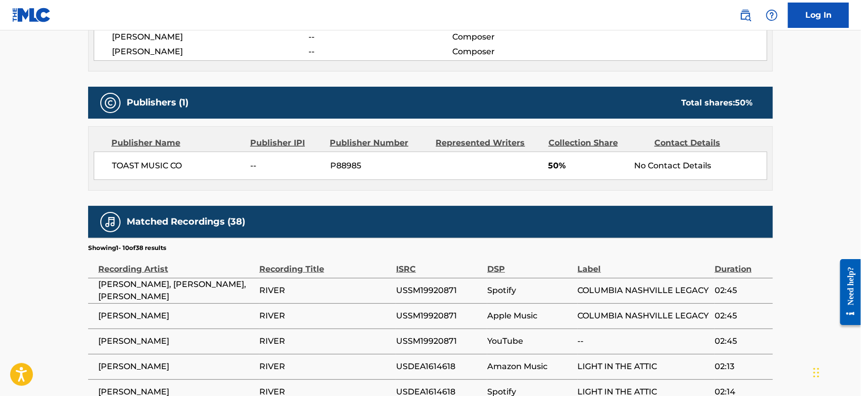
scroll to position [450, 0]
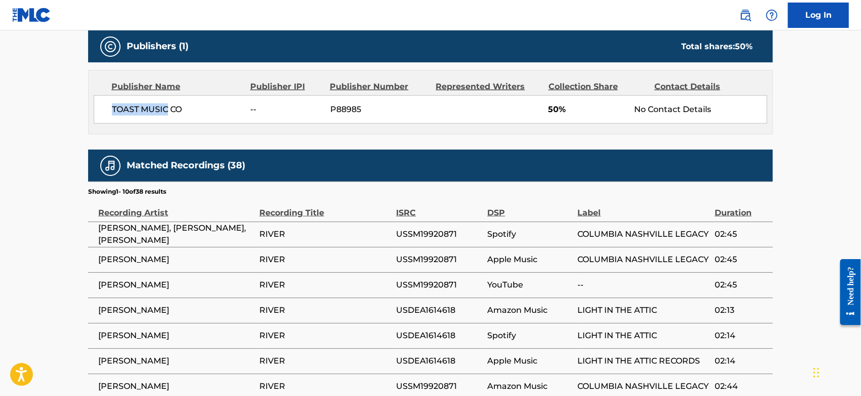
drag, startPoint x: 169, startPoint y: 108, endPoint x: 112, endPoint y: 107, distance: 56.7
click at [112, 107] on span "TOAST MUSIC CO" at bounding box center [177, 109] width 131 height 12
copy span "TOAST MUSIC"
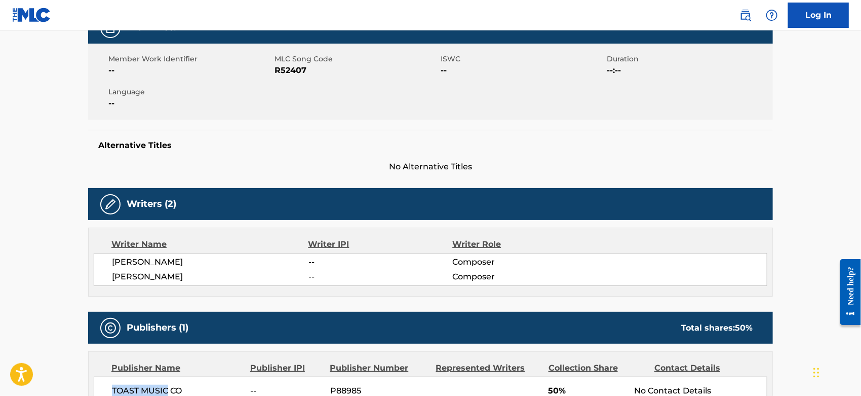
scroll to position [0, 0]
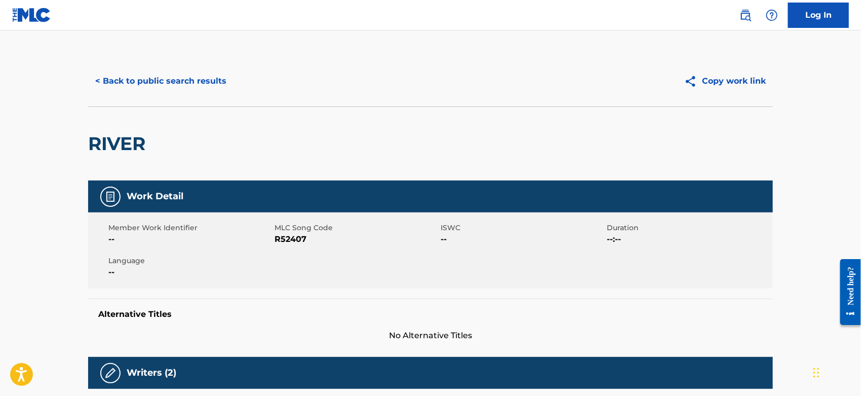
click at [158, 80] on button "< Back to public search results" at bounding box center [160, 80] width 145 height 25
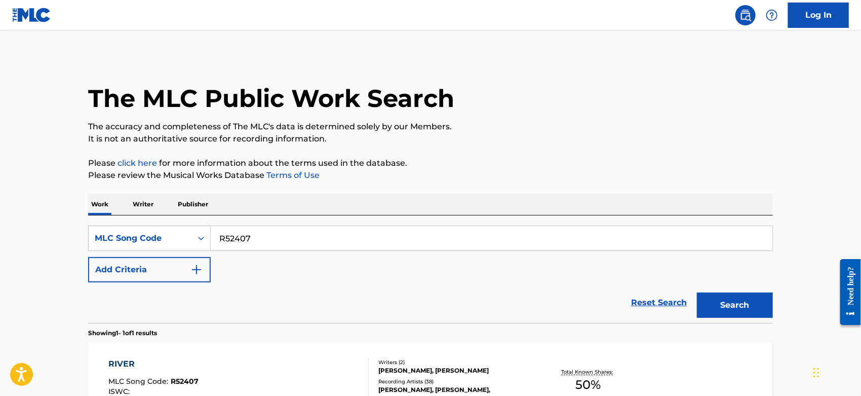
scroll to position [97, 0]
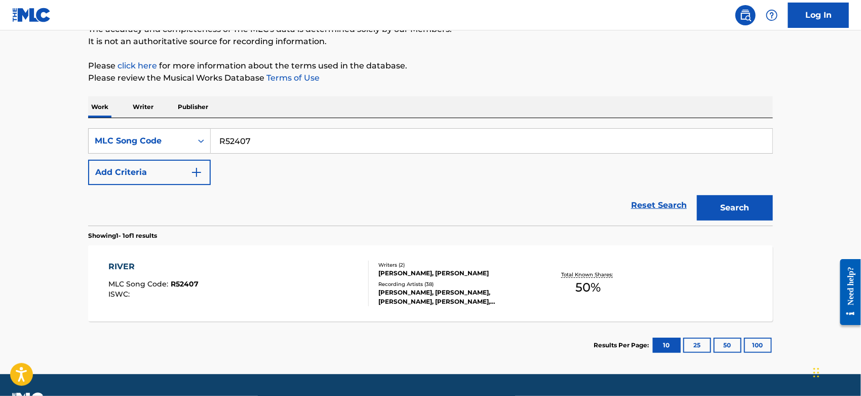
drag, startPoint x: 261, startPoint y: 143, endPoint x: 228, endPoint y: 144, distance: 32.4
click at [181, 140] on div "SearchWithCriteriad2a4787b-d5c6-4951-a518-1a79c4cf64a5 MLC Song Code R52407" at bounding box center [430, 140] width 685 height 25
paste input "M26428"
type input "M26428"
click at [737, 206] on button "Search" at bounding box center [735, 207] width 76 height 25
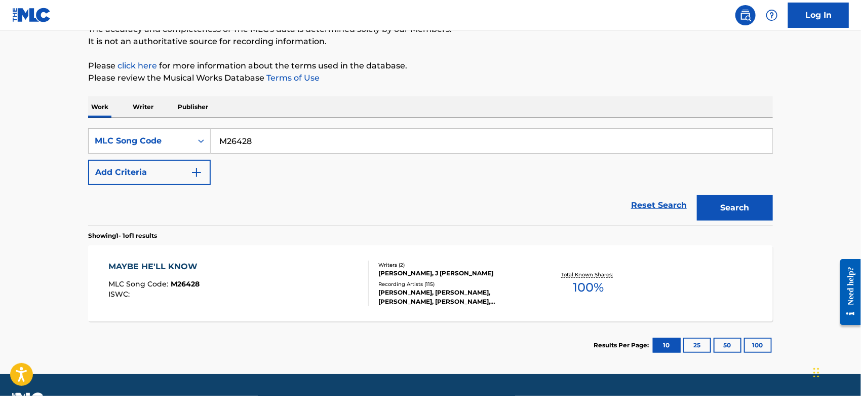
click at [268, 279] on div "MAYBE HE'LL KNOW MLC Song Code : M26428 ISWC :" at bounding box center [239, 283] width 260 height 46
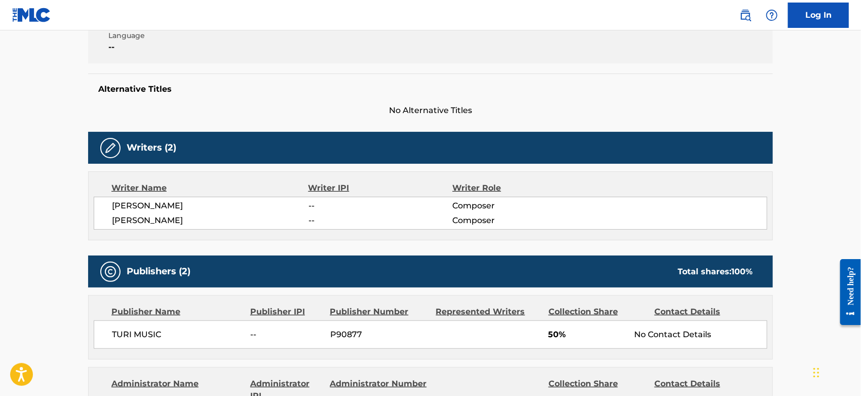
scroll to position [337, 0]
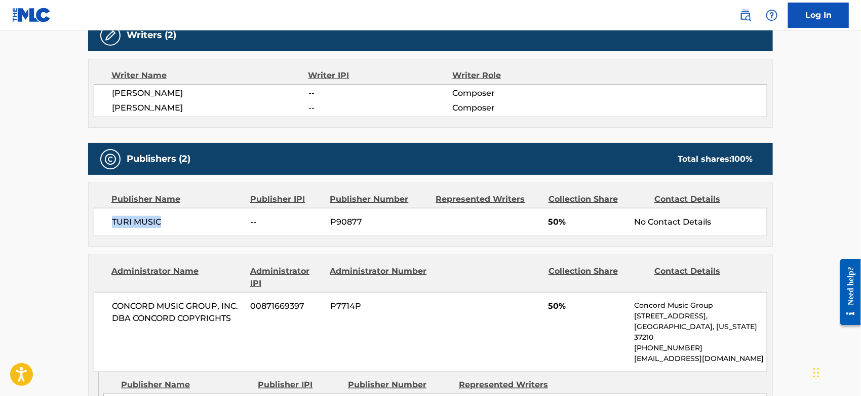
drag, startPoint x: 163, startPoint y: 220, endPoint x: 110, endPoint y: 221, distance: 52.2
click at [110, 221] on div "TURI MUSIC -- P90877 50% No Contact Details" at bounding box center [431, 222] width 674 height 28
copy span "TURI MUSIC"
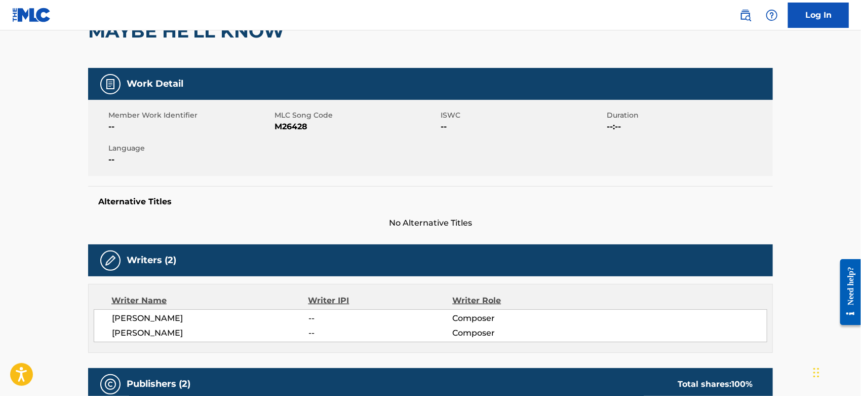
scroll to position [0, 0]
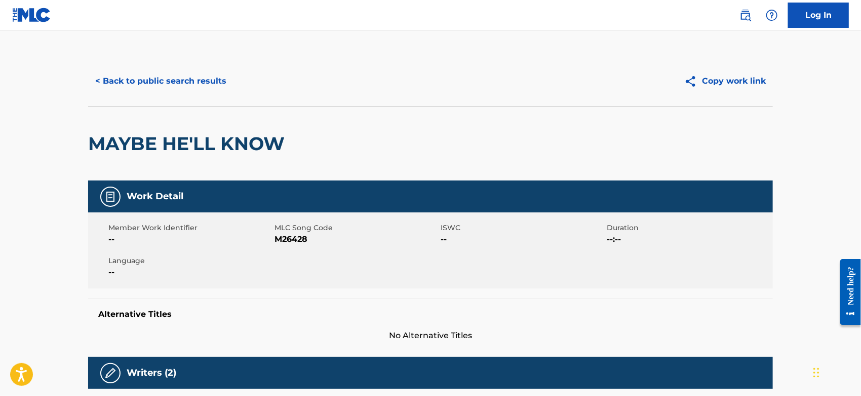
click at [212, 76] on button "< Back to public search results" at bounding box center [160, 80] width 145 height 25
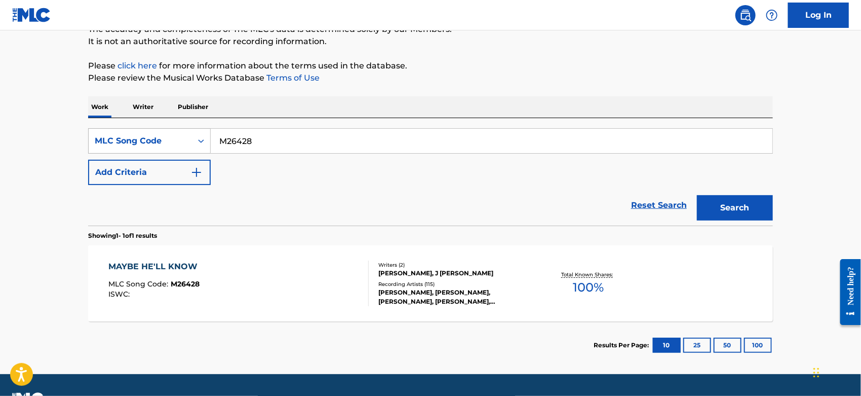
drag, startPoint x: 210, startPoint y: 138, endPoint x: 193, endPoint y: 138, distance: 16.2
click at [193, 138] on div "SearchWithCriteriad2a4787b-d5c6-4951-a518-1a79c4cf64a5 MLC Song Code M26428" at bounding box center [430, 140] width 685 height 25
paste input "I66406"
type input "I66406"
click at [448, 206] on div "Reset Search Search" at bounding box center [430, 205] width 685 height 41
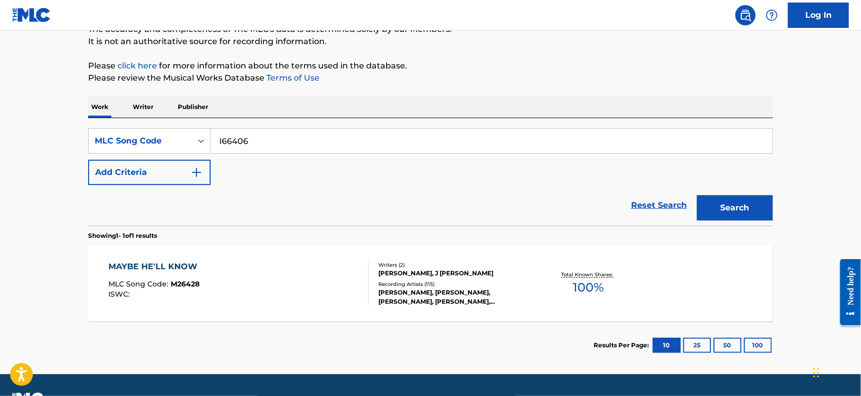
click at [731, 214] on button "Search" at bounding box center [735, 207] width 76 height 25
click at [260, 283] on div "IF ONLY MLC Song Code : I66406 ISWC :" at bounding box center [239, 283] width 260 height 46
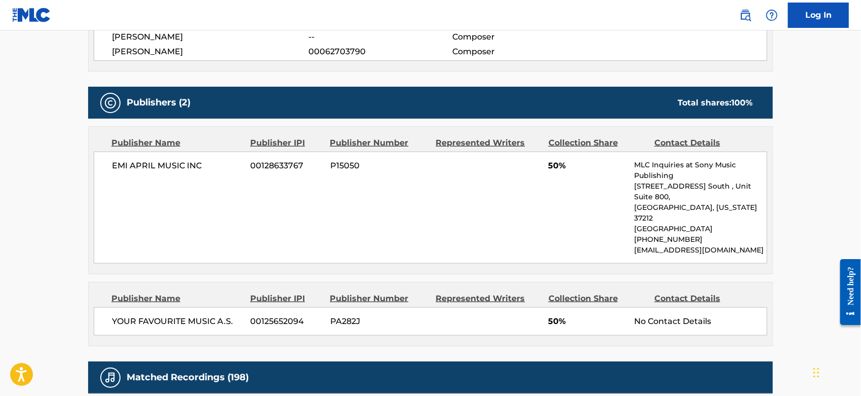
scroll to position [450, 0]
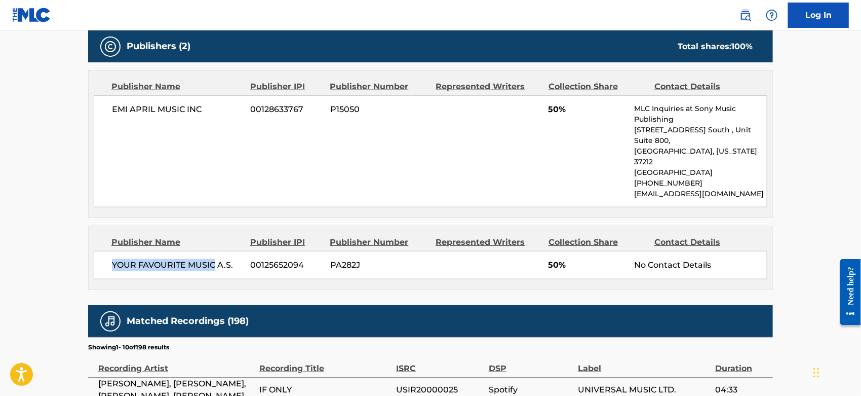
drag, startPoint x: 214, startPoint y: 241, endPoint x: 105, endPoint y: 243, distance: 108.4
click at [105, 251] on div "YOUR FAVOURITE MUSIC A.S. [PHONE_NUMBER] PA282J 50% No Contact Details" at bounding box center [431, 265] width 674 height 28
